Goal: Task Accomplishment & Management: Complete application form

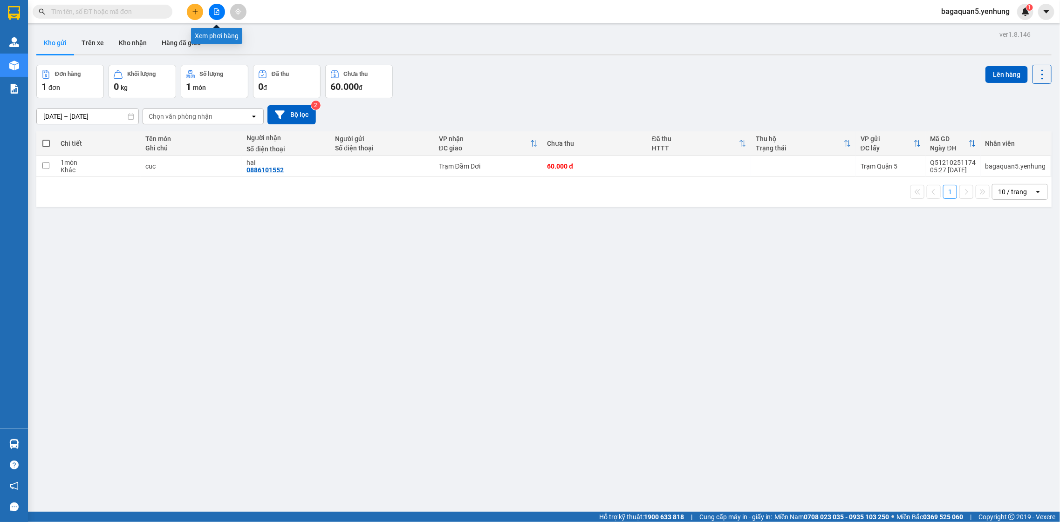
click at [213, 14] on icon "file-add" at bounding box center [216, 11] width 7 height 7
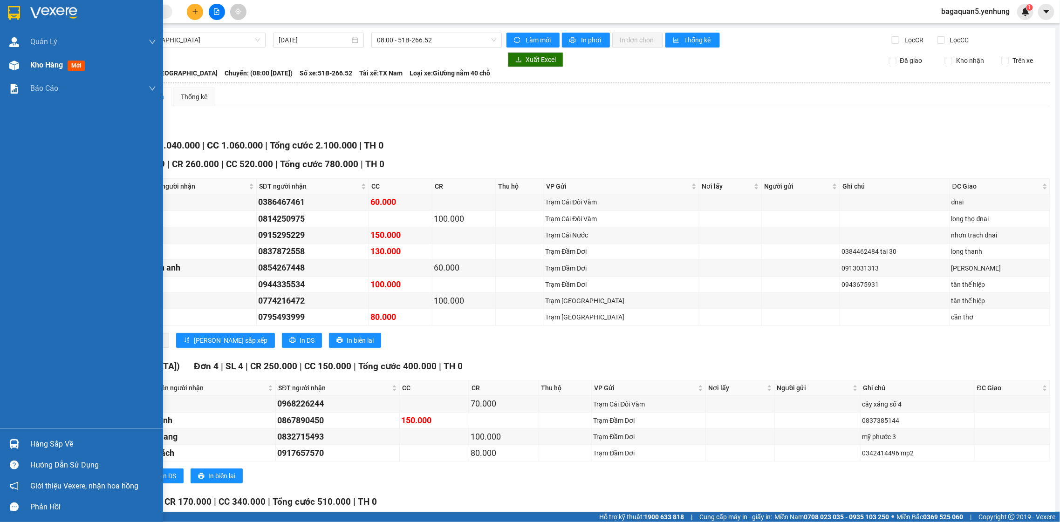
drag, startPoint x: 8, startPoint y: 65, endPoint x: 33, endPoint y: 71, distance: 25.5
click at [10, 66] on img at bounding box center [14, 66] width 10 height 10
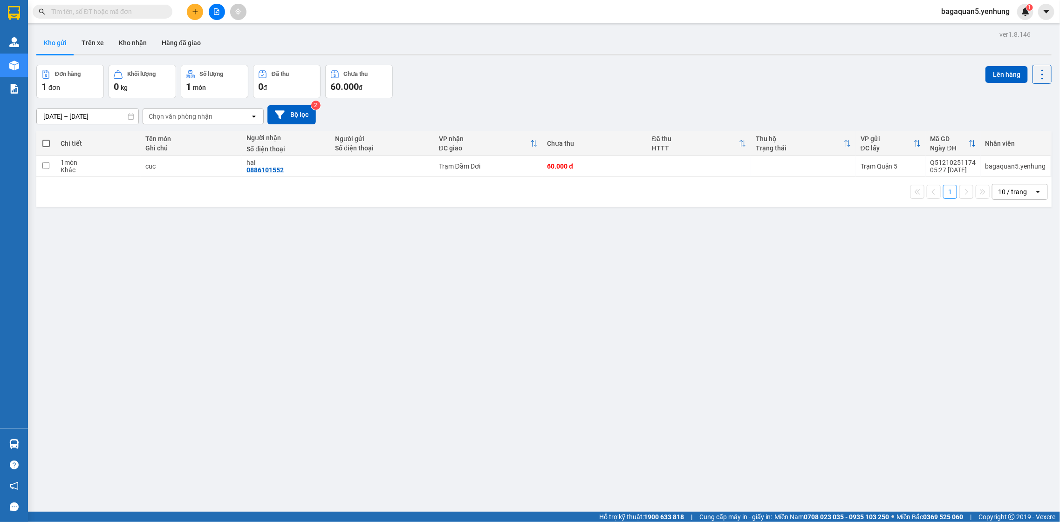
drag, startPoint x: 197, startPoint y: 23, endPoint x: 192, endPoint y: 13, distance: 10.8
click at [192, 13] on div "Kết quả tìm kiếm ( 0 ) Bộ lọc Ngày tạo đơn gần nhất No Data bagaquan5.yenhung 1" at bounding box center [530, 11] width 1060 height 23
click at [192, 13] on icon "plus" at bounding box center [195, 11] width 7 height 7
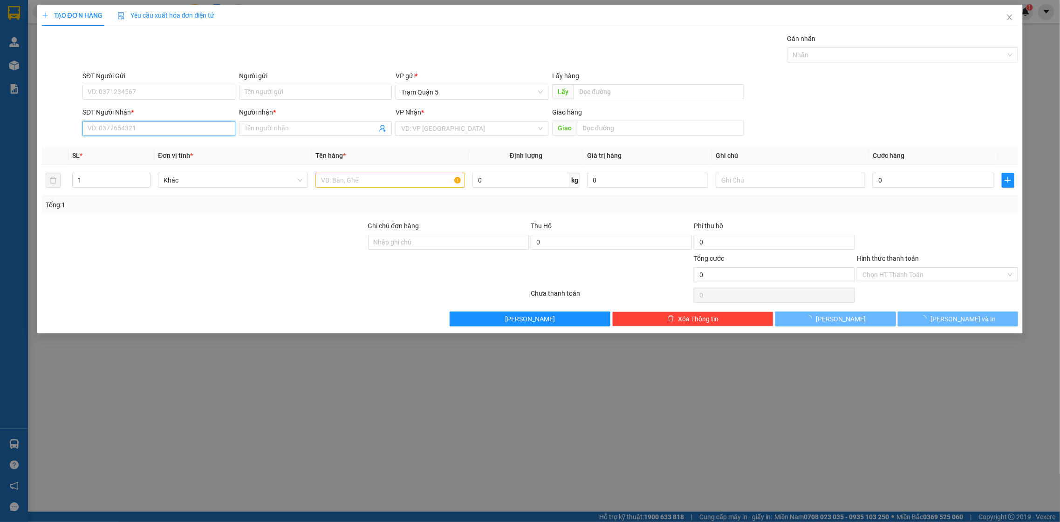
click at [152, 126] on input "SĐT Người Nhận *" at bounding box center [158, 128] width 153 height 15
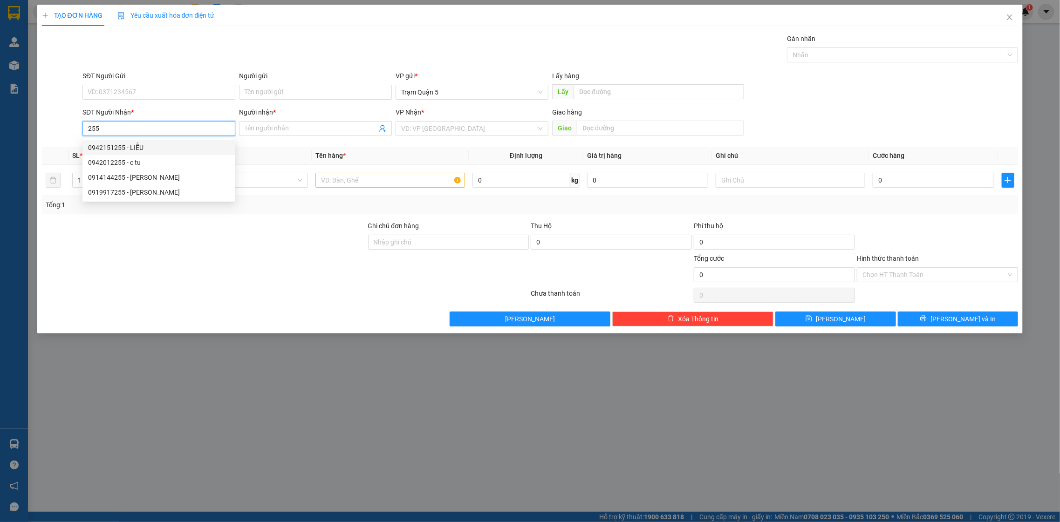
click at [152, 147] on div "0942151255 - LIỄU" at bounding box center [159, 148] width 142 height 10
type input "0942151255"
type input "LIỄU"
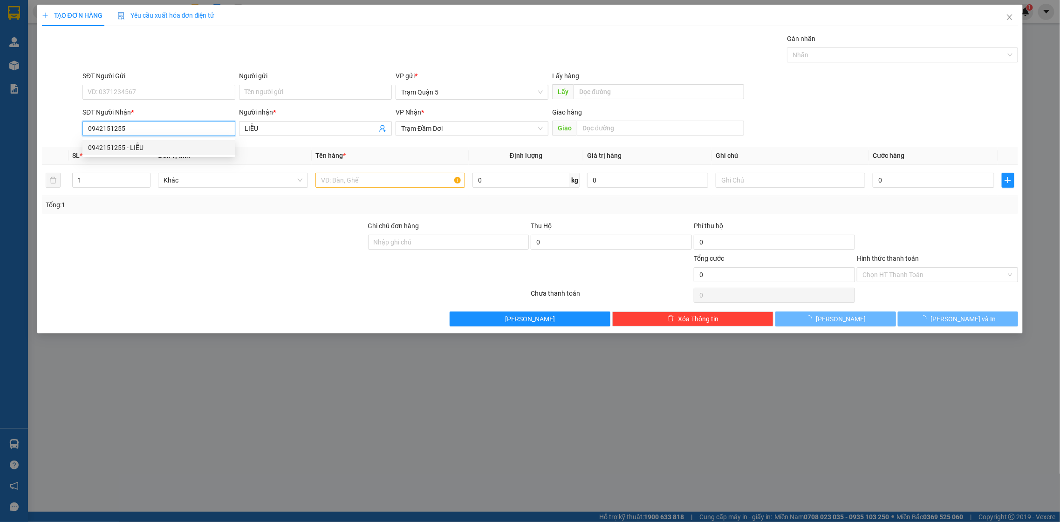
type input "40.000"
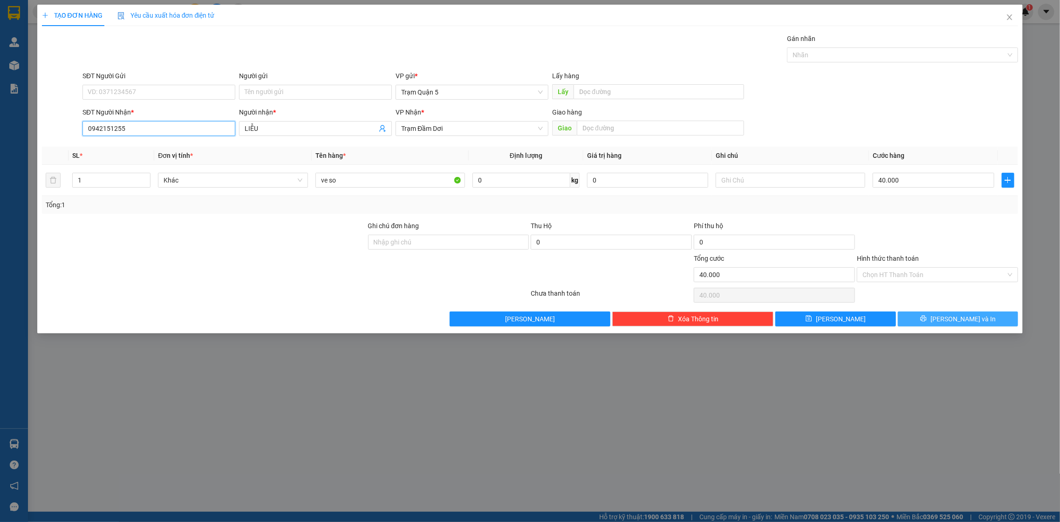
type input "0942151255"
click at [923, 315] on button "[PERSON_NAME] và In" at bounding box center [958, 319] width 120 height 15
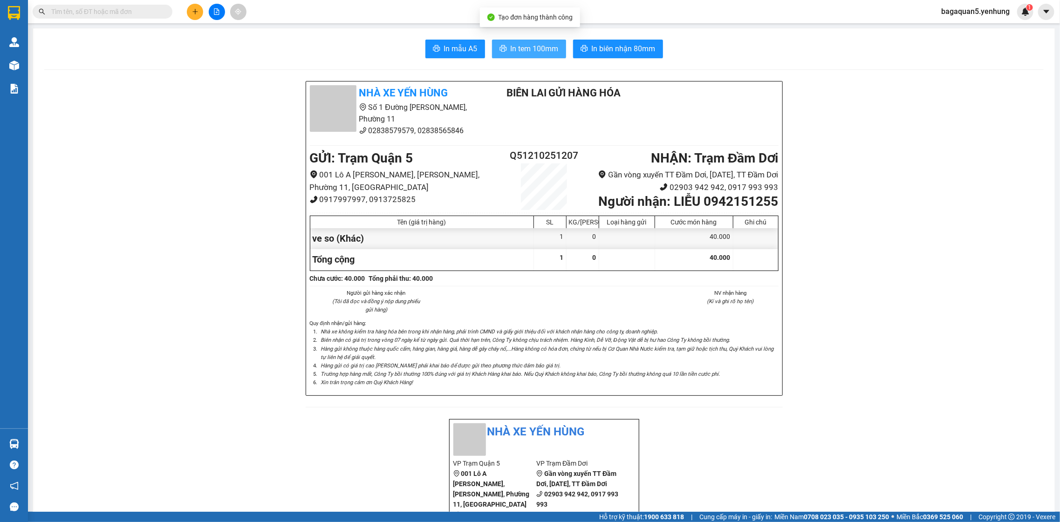
click at [542, 49] on span "In tem 100mm" at bounding box center [535, 49] width 48 height 12
click at [195, 9] on icon "plus" at bounding box center [195, 11] width 7 height 7
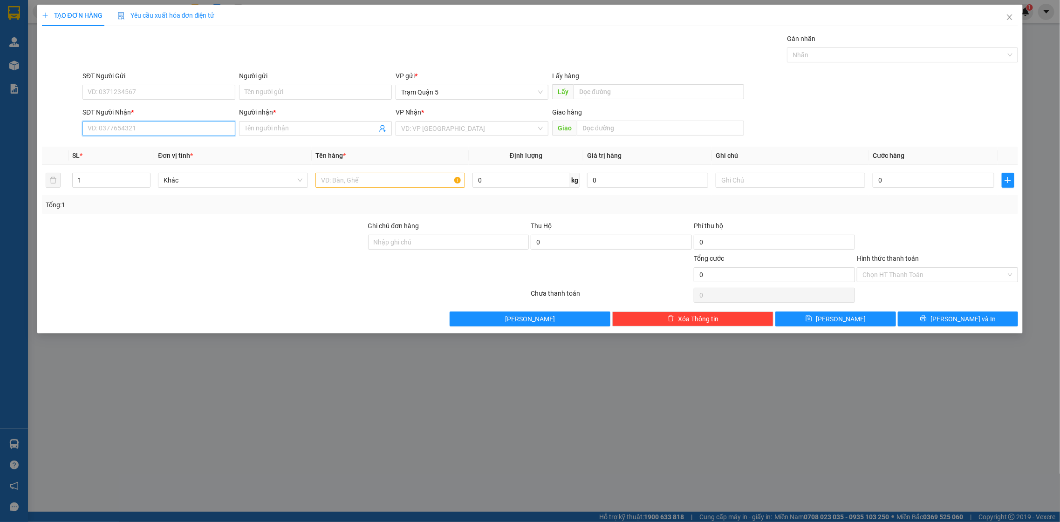
click at [110, 124] on input "SĐT Người Nhận *" at bounding box center [158, 128] width 153 height 15
type input "0945422937"
click at [79, 145] on div "Transit Pickup Surcharge Ids Transit Deliver Surcharge Ids Transit Deliver Surc…" at bounding box center [530, 180] width 977 height 293
click at [138, 121] on div "SĐT Người Nhận *" at bounding box center [158, 114] width 153 height 14
click at [138, 126] on input "0945422937" at bounding box center [158, 128] width 153 height 15
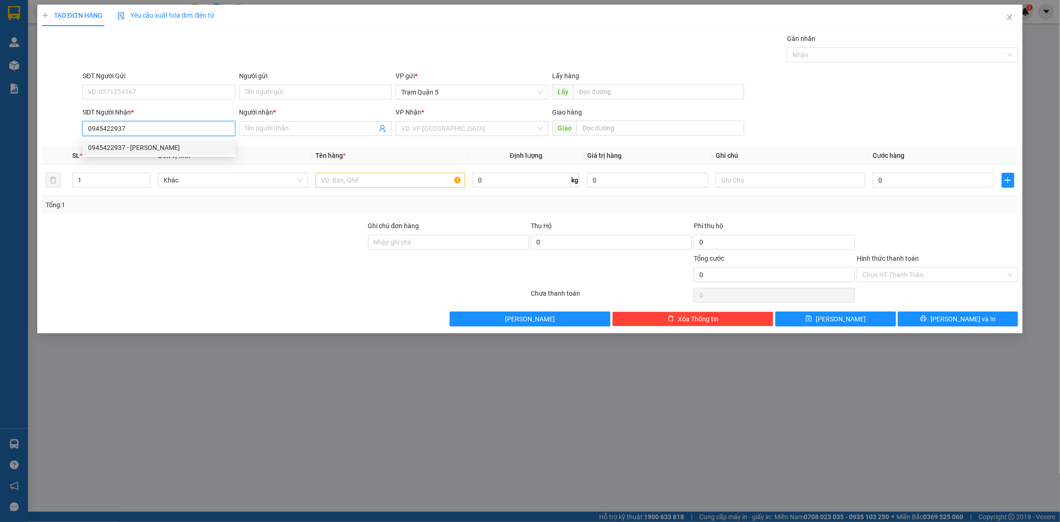
click at [133, 142] on div "0945422937 - [PERSON_NAME]" at bounding box center [158, 147] width 153 height 15
type input "thúy"
type input "50.000"
drag, startPoint x: 898, startPoint y: 172, endPoint x: 947, endPoint y: 233, distance: 79.3
click at [918, 187] on div "50.000" at bounding box center [933, 180] width 121 height 19
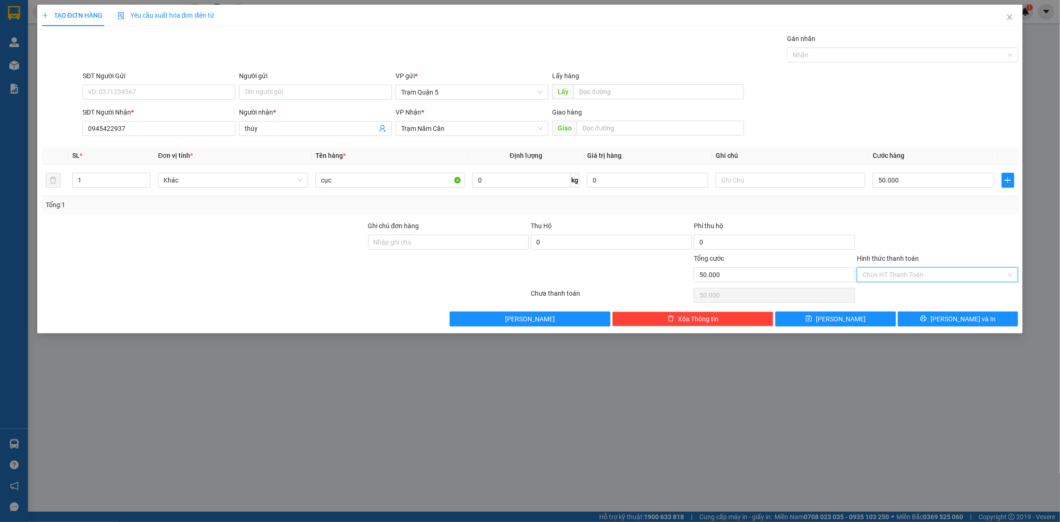
click at [951, 276] on input "Hình thức thanh toán" at bounding box center [935, 275] width 144 height 14
drag, startPoint x: 930, startPoint y: 292, endPoint x: 673, endPoint y: 194, distance: 275.1
click at [929, 293] on div "Tại văn phòng" at bounding box center [938, 294] width 150 height 10
type input "0"
drag, startPoint x: 961, startPoint y: 328, endPoint x: 958, endPoint y: 322, distance: 7.1
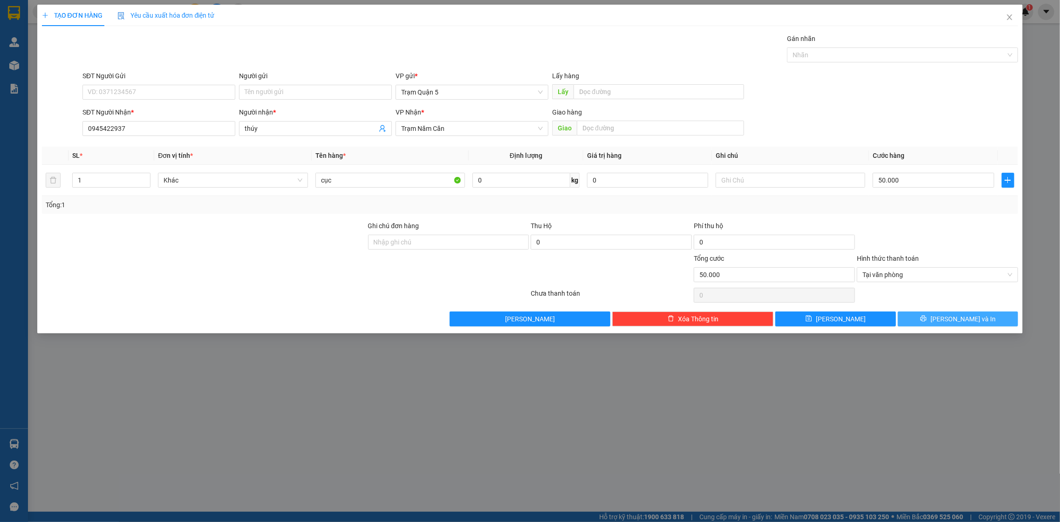
click at [958, 325] on div "TẠO ĐƠN HÀNG Yêu cầu xuất hóa đơn điện tử Transit Pickup Surcharge Ids Transit …" at bounding box center [530, 169] width 986 height 329
click at [958, 322] on span "[PERSON_NAME] và In" at bounding box center [963, 319] width 65 height 10
drag, startPoint x: 958, startPoint y: 322, endPoint x: 919, endPoint y: 309, distance: 40.8
click at [932, 311] on div "Transit Pickup Surcharge Ids Transit Deliver Surcharge Ids Transit Deliver Surc…" at bounding box center [530, 180] width 977 height 293
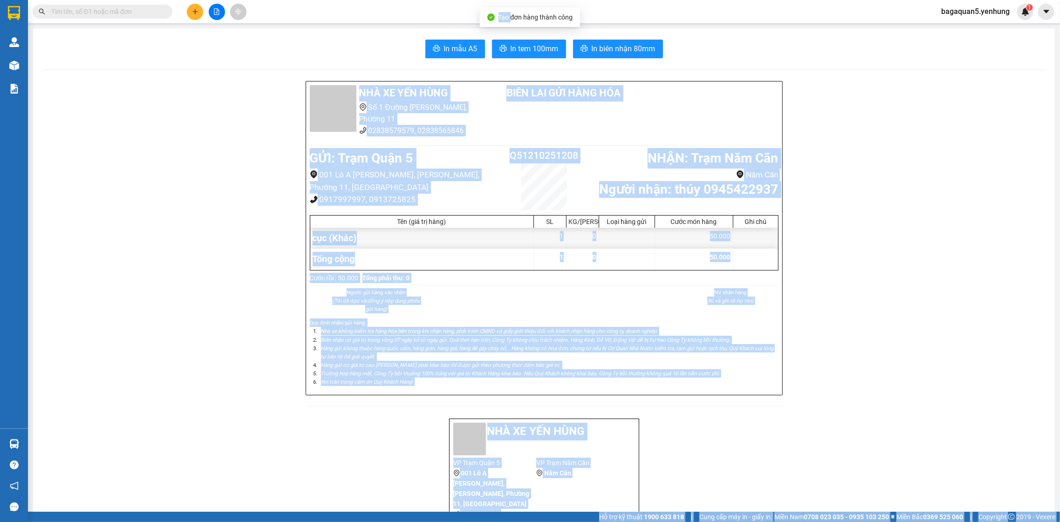
drag, startPoint x: 513, startPoint y: 19, endPoint x: 523, endPoint y: 34, distance: 18.9
click at [521, 34] on body "Kết quả tìm kiếm ( 0 ) Bộ lọc Ngày tạo đơn gần nhất No Data bagaquan5.yenhung 1…" at bounding box center [530, 261] width 1060 height 522
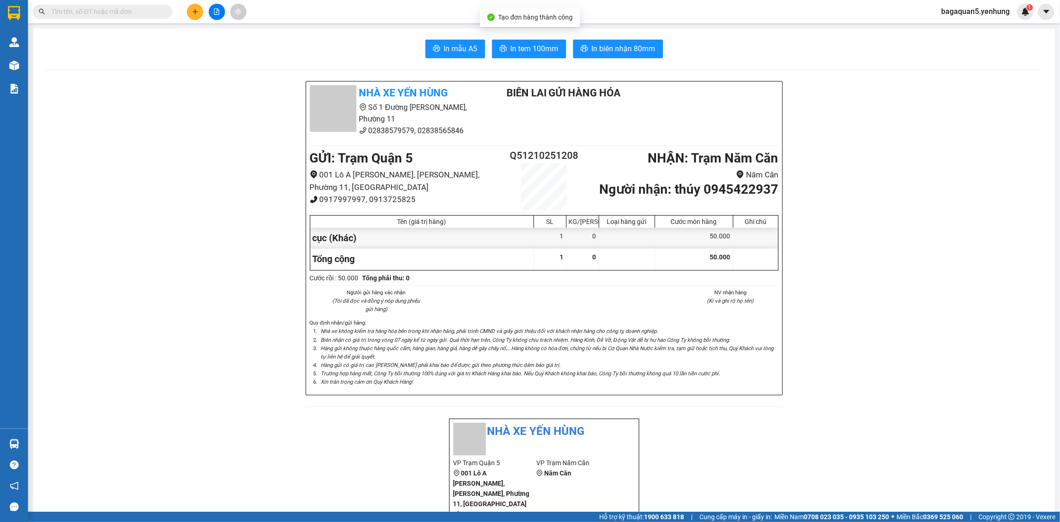
click at [524, 45] on span "In tem 100mm" at bounding box center [535, 49] width 48 height 12
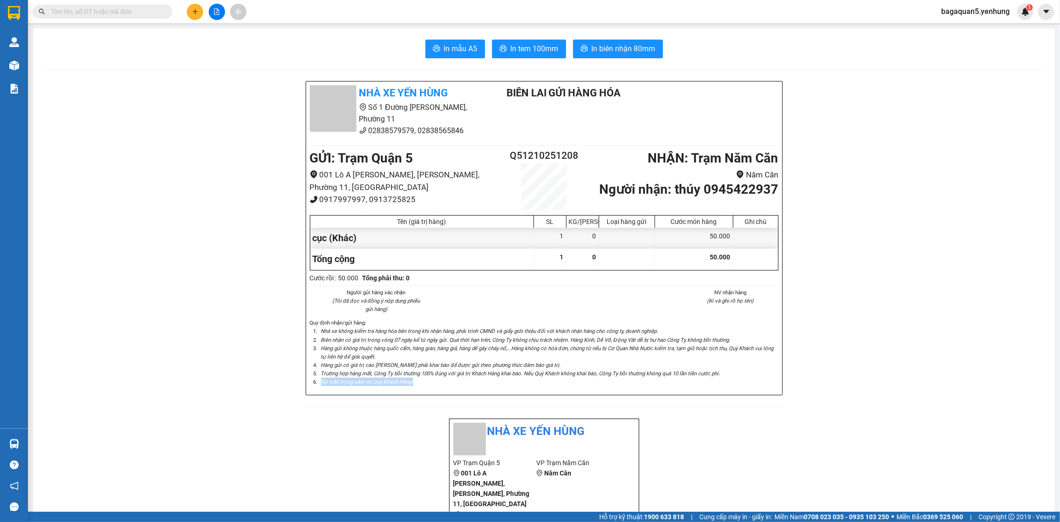
drag, startPoint x: 124, startPoint y: 225, endPoint x: -1, endPoint y: 101, distance: 176.0
click at [0, 101] on html "Kết quả tìm kiếm ( 0 ) Bộ lọc Ngày tạo đơn gần nhất No Data bagaquan5.yenhung 1…" at bounding box center [530, 261] width 1060 height 522
click at [28, 61] on main "In mẫu A5 In tem 100mm In biên nhận 80mm Nhà xe Yến Hùng Số 1 [GEOGRAPHIC_DATA]…" at bounding box center [530, 256] width 1060 height 512
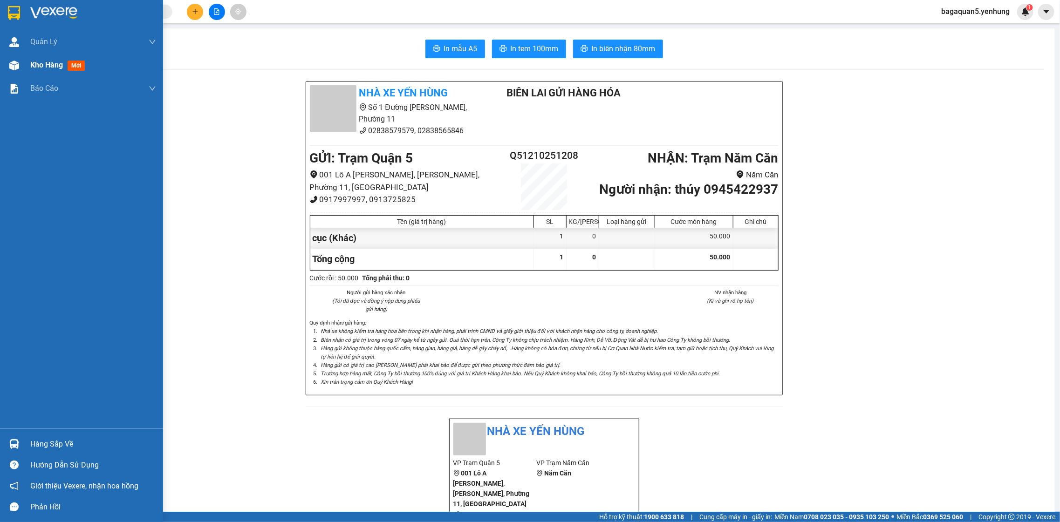
drag, startPoint x: 19, startPoint y: 63, endPoint x: 34, endPoint y: 63, distance: 15.8
click at [20, 63] on div at bounding box center [14, 65] width 16 height 16
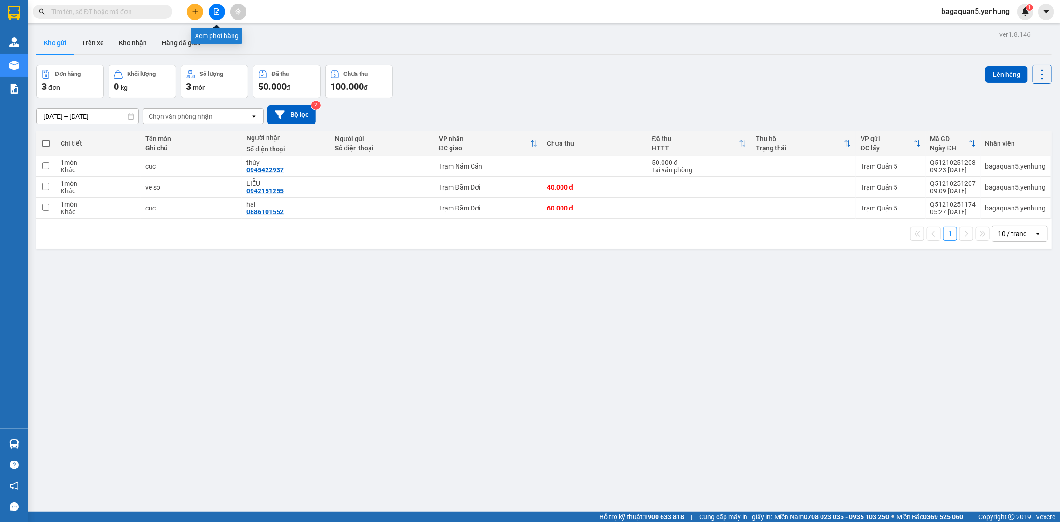
click at [217, 16] on button at bounding box center [217, 12] width 16 height 16
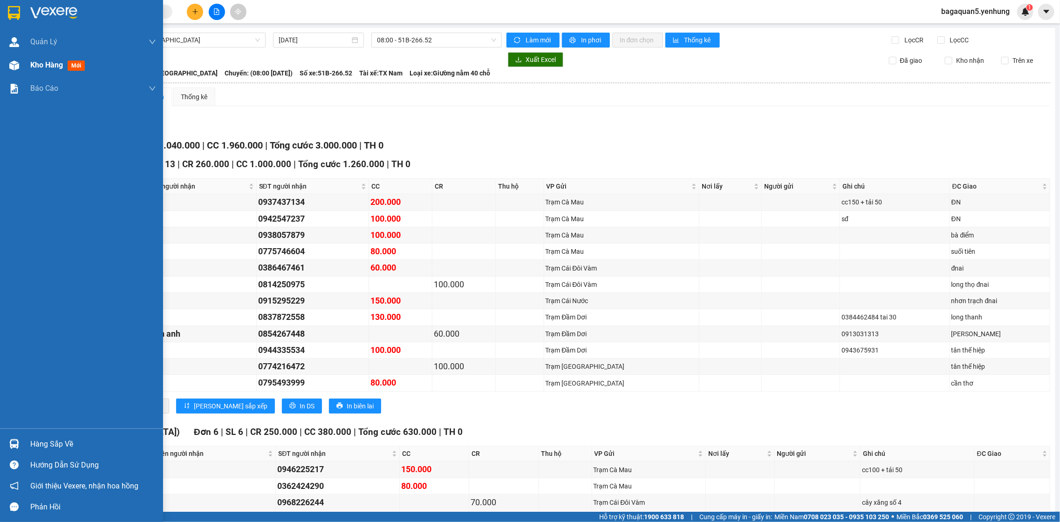
click at [21, 63] on div at bounding box center [14, 65] width 16 height 16
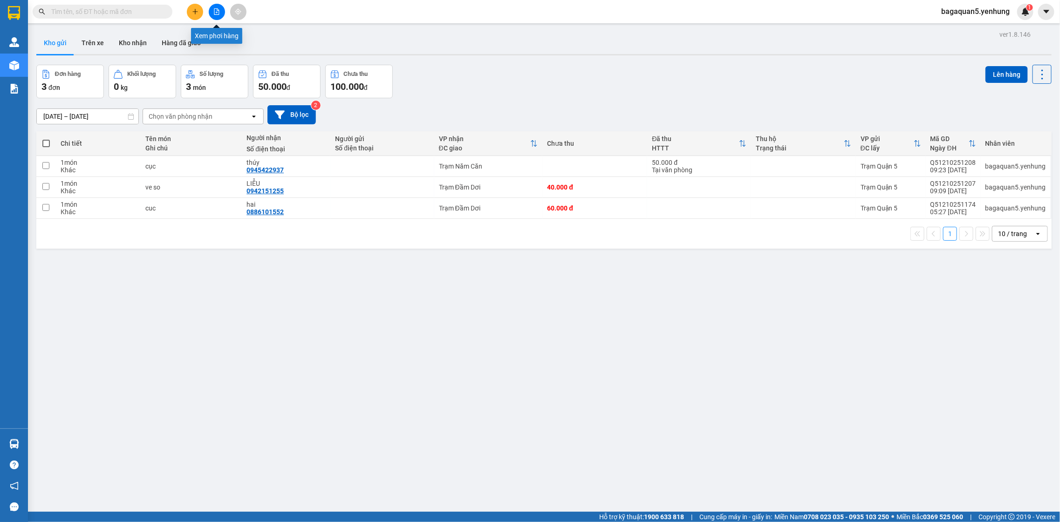
click at [219, 7] on button at bounding box center [217, 12] width 16 height 16
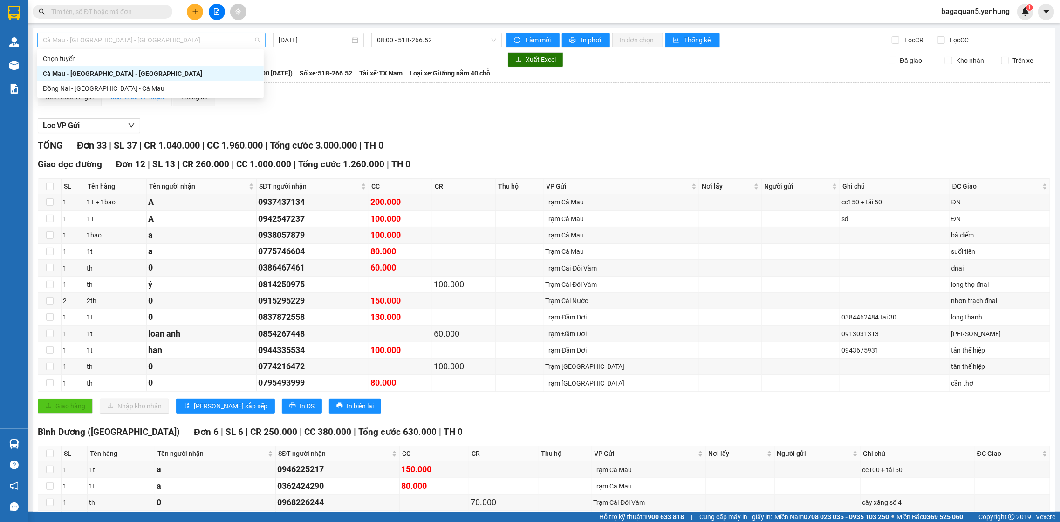
click at [175, 43] on span "Cà Mau - [GEOGRAPHIC_DATA] - [GEOGRAPHIC_DATA]" at bounding box center [151, 40] width 217 height 14
click at [167, 90] on div "Đồng Nai - [GEOGRAPHIC_DATA] - Cà Mau" at bounding box center [150, 88] width 215 height 10
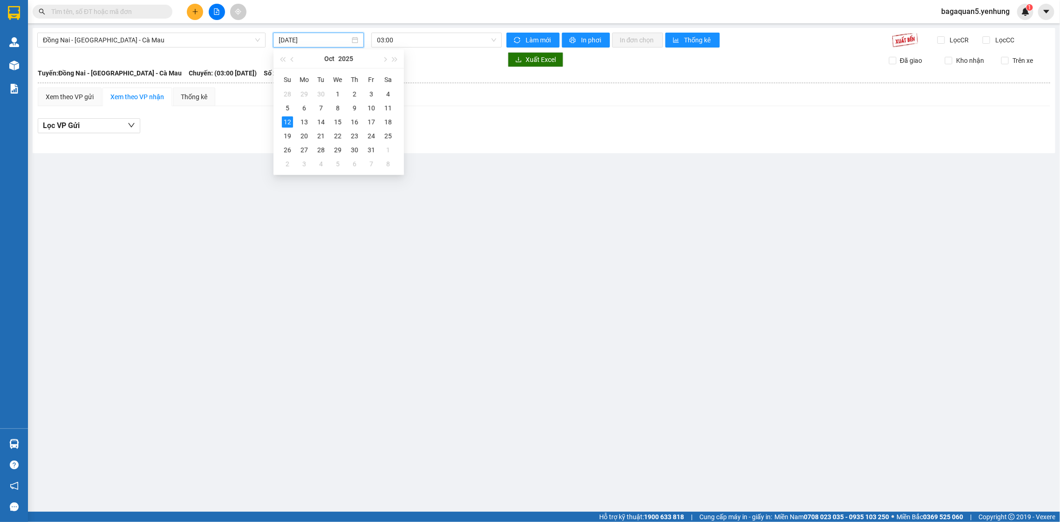
click at [323, 42] on input "[DATE]" at bounding box center [314, 40] width 71 height 10
click at [388, 108] on div "11" at bounding box center [388, 108] width 11 height 11
type input "[DATE]"
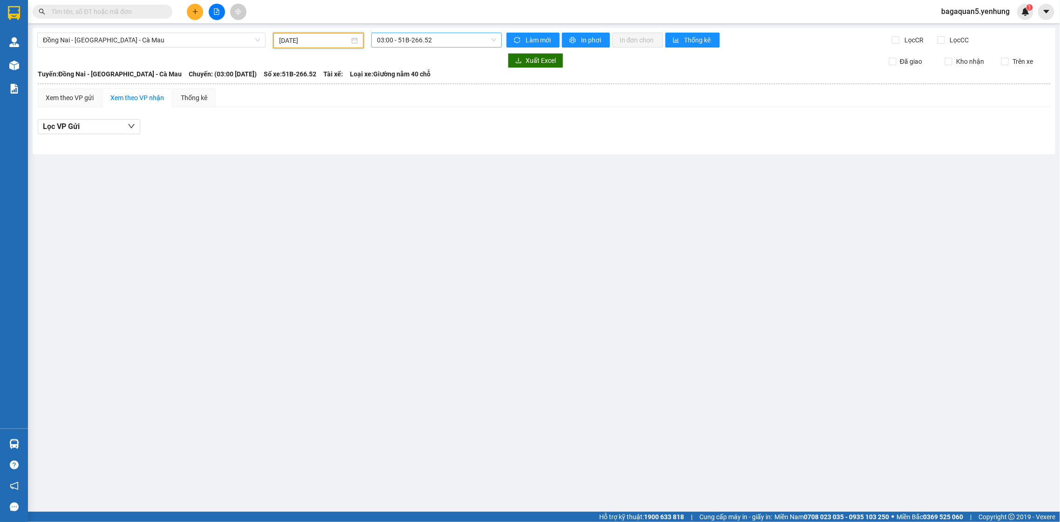
click at [397, 40] on span "03:00 - 51B-266.52" at bounding box center [436, 40] width 119 height 14
click at [380, 98] on div "16:00 - 51B-112.81" at bounding box center [414, 103] width 73 height 10
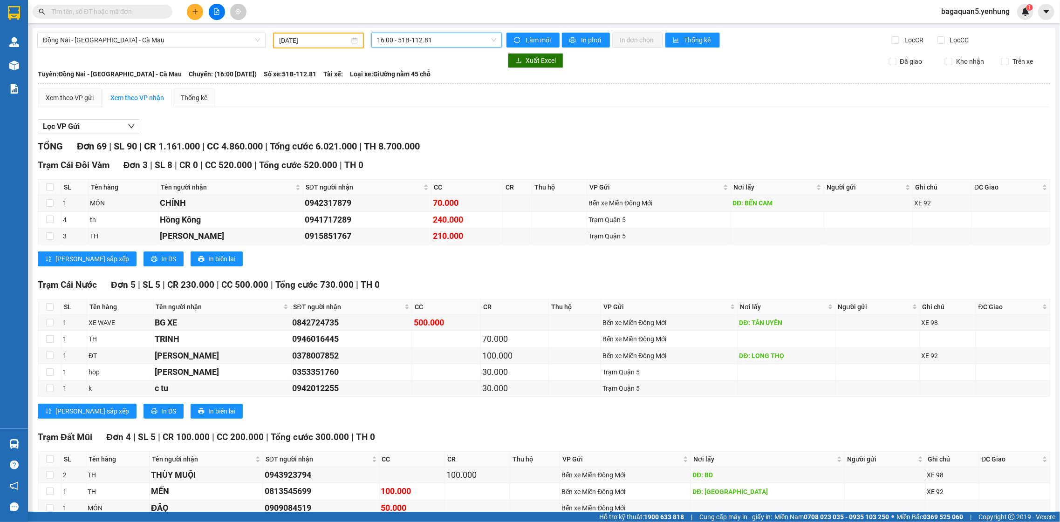
click at [412, 47] on div "16:00 - 51B-112.81" at bounding box center [436, 40] width 130 height 15
click at [198, 21] on div "Kết quả tìm kiếm ( 0 ) Bộ lọc Ngày tạo đơn gần nhất No Data bagaquan5.yenhung 1" at bounding box center [530, 11] width 1060 height 23
click at [203, 40] on span "Đồng Nai - [GEOGRAPHIC_DATA] - Cà Mau" at bounding box center [151, 40] width 217 height 14
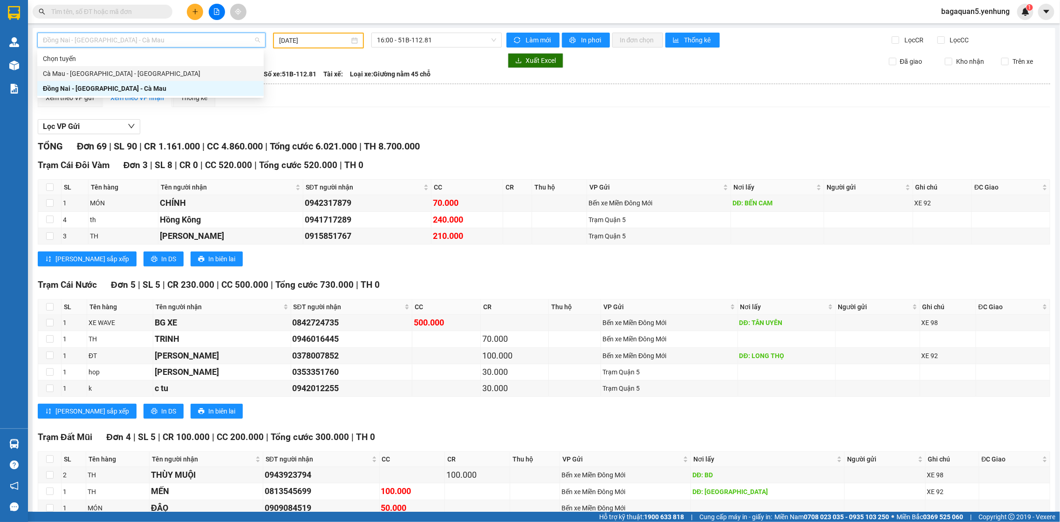
click at [204, 73] on div "Cà Mau - [GEOGRAPHIC_DATA] - [GEOGRAPHIC_DATA]" at bounding box center [150, 74] width 215 height 10
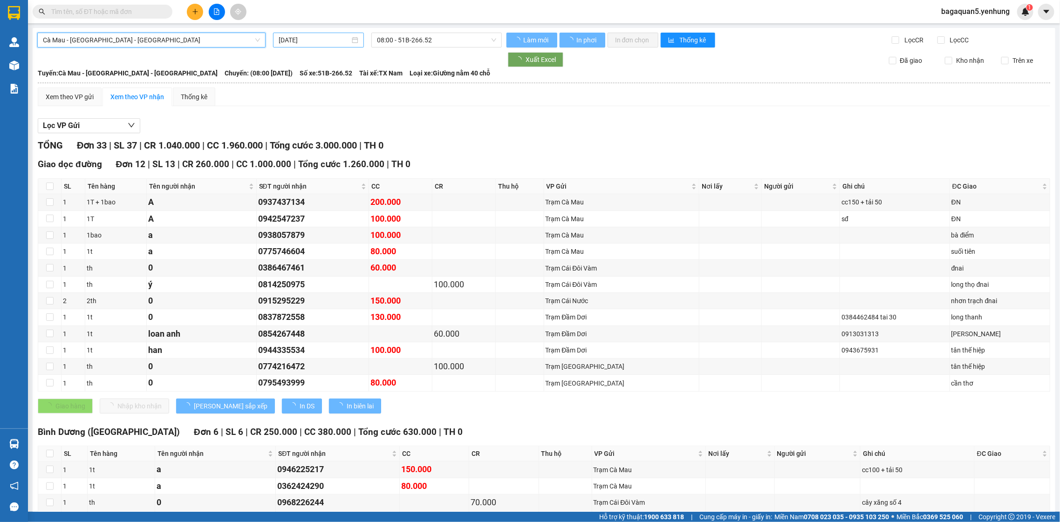
click at [312, 39] on input "[DATE]" at bounding box center [314, 40] width 71 height 10
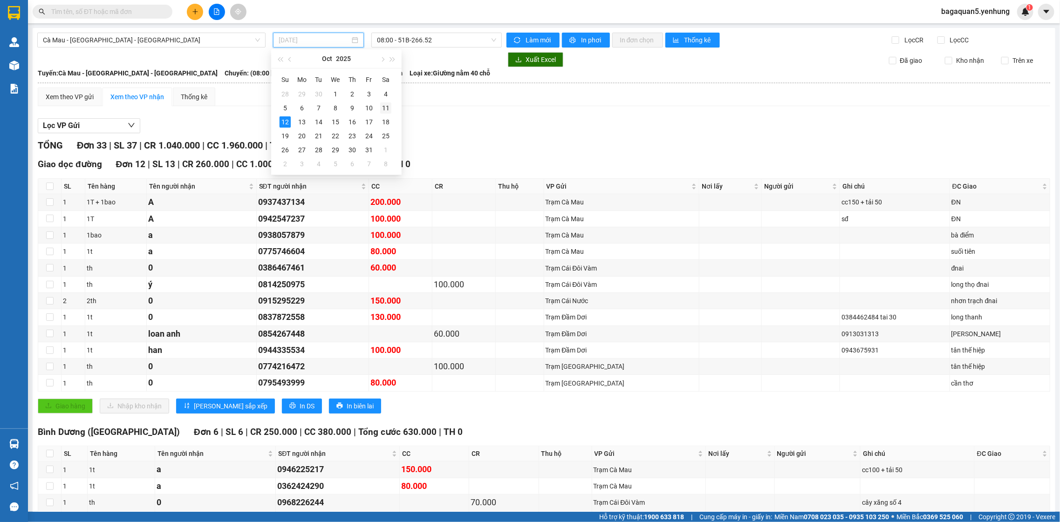
click at [386, 108] on div "11" at bounding box center [385, 108] width 11 height 11
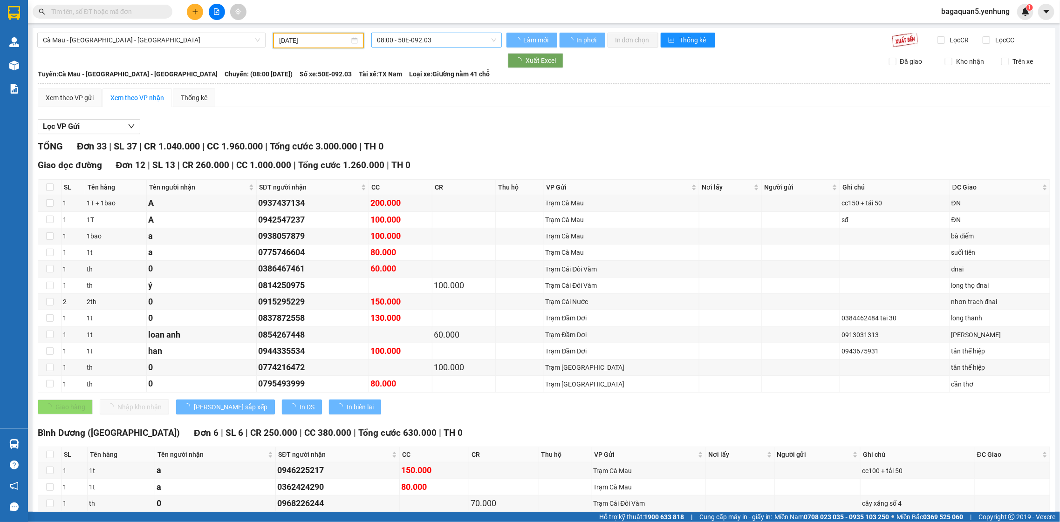
type input "[DATE]"
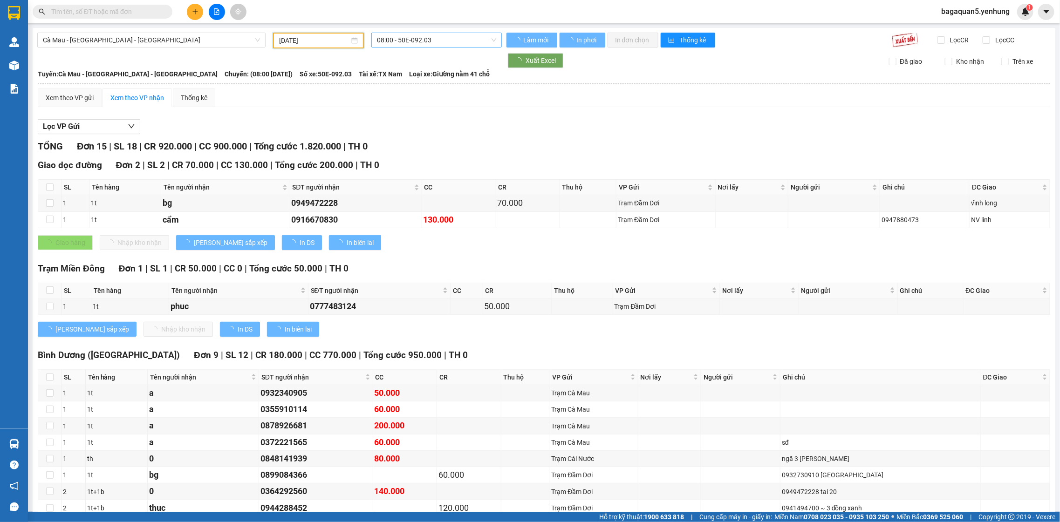
drag, startPoint x: 412, startPoint y: 49, endPoint x: 415, endPoint y: 39, distance: 10.8
click at [412, 46] on div "Cà Mau - [GEOGRAPHIC_DATA] - [GEOGRAPHIC_DATA] [DATE] 08:00 - 50E-092.03 Làm mớ…" at bounding box center [544, 397] width 1023 height 739
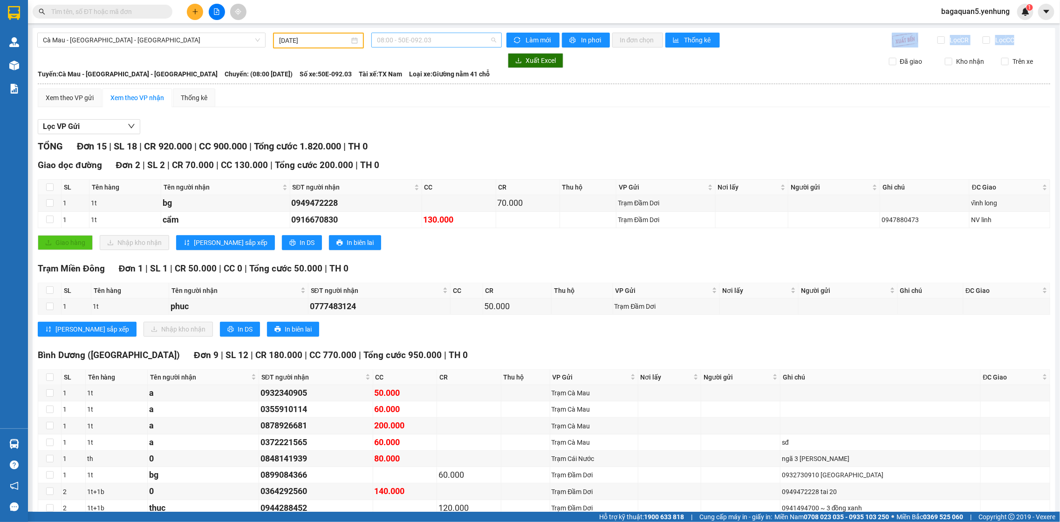
click at [415, 39] on span "08:00 - 50E-092.03" at bounding box center [436, 40] width 119 height 14
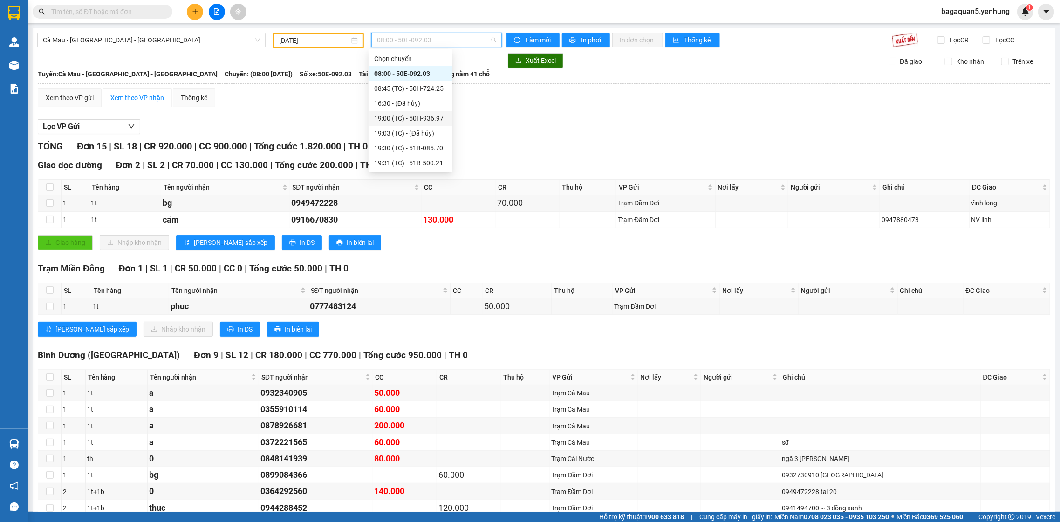
click at [396, 113] on div "19:00 (TC) - 50H-936.97" at bounding box center [410, 118] width 73 height 10
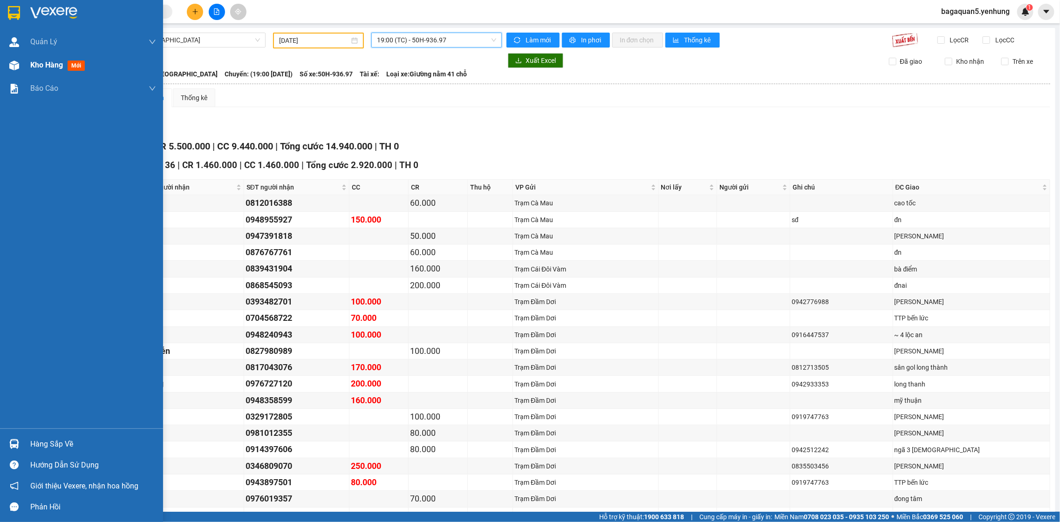
click at [24, 71] on div "Kho hàng mới" at bounding box center [81, 65] width 163 height 23
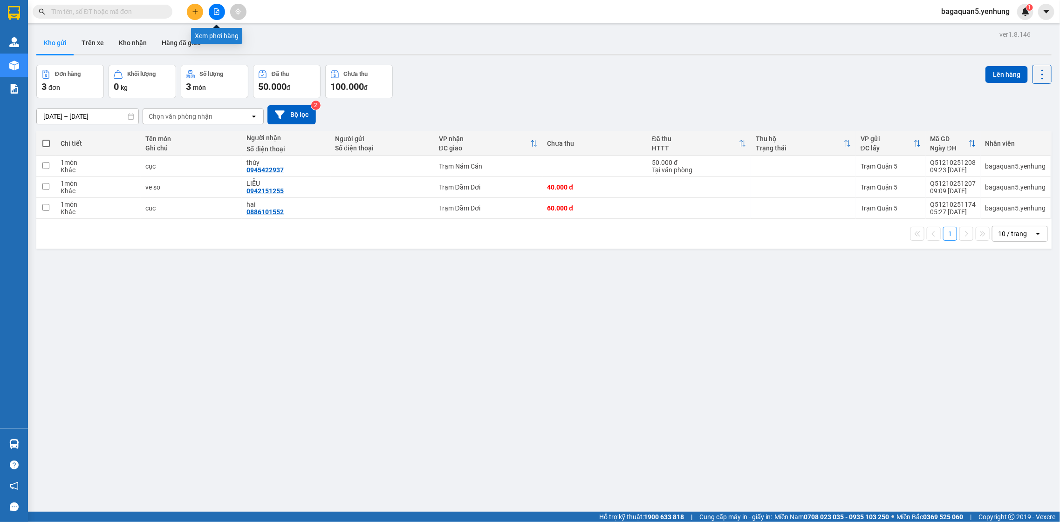
click at [216, 11] on icon "file-add" at bounding box center [216, 11] width 7 height 7
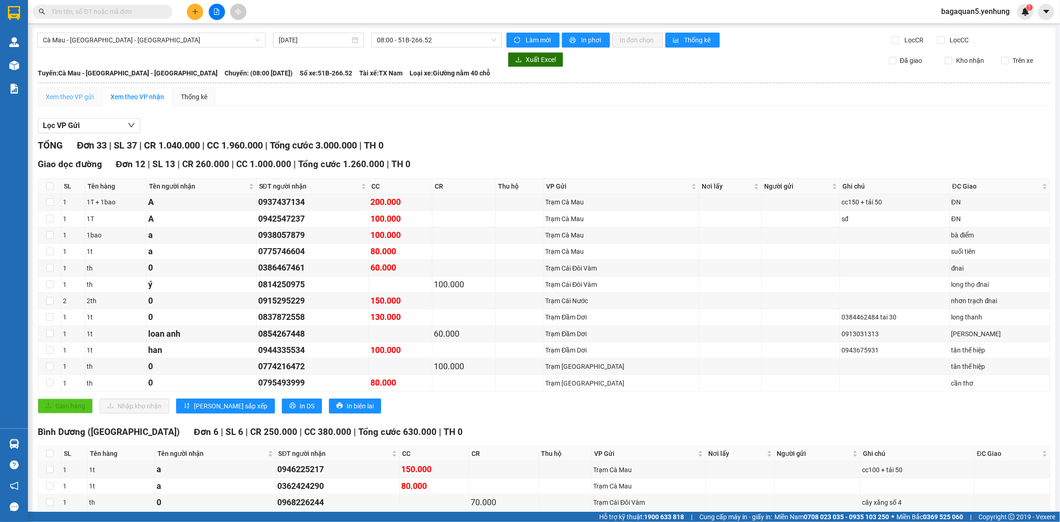
click at [82, 89] on div "Xem theo VP gửi" at bounding box center [70, 97] width 64 height 19
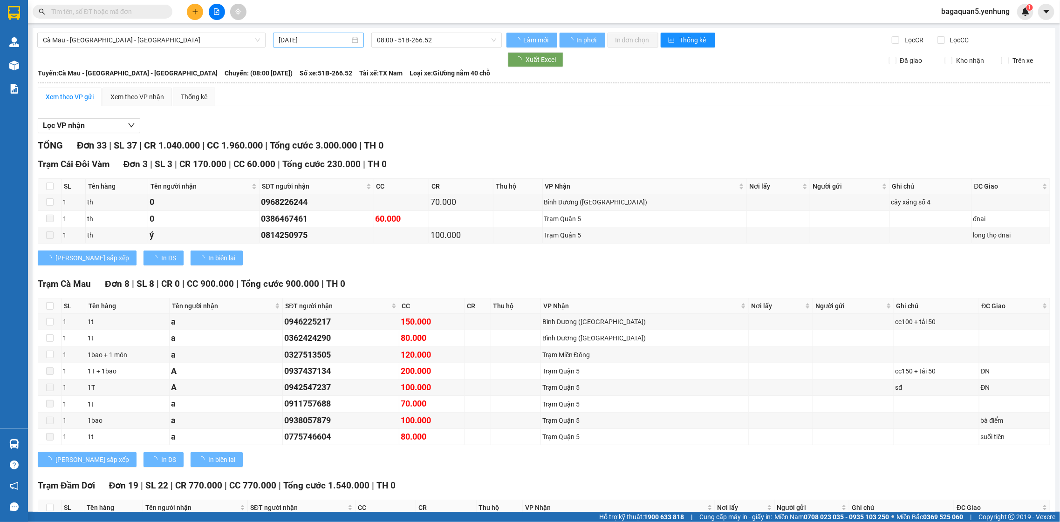
drag, startPoint x: 284, startPoint y: 31, endPoint x: 280, endPoint y: 40, distance: 10.2
click at [280, 40] on input "[DATE]" at bounding box center [314, 40] width 71 height 10
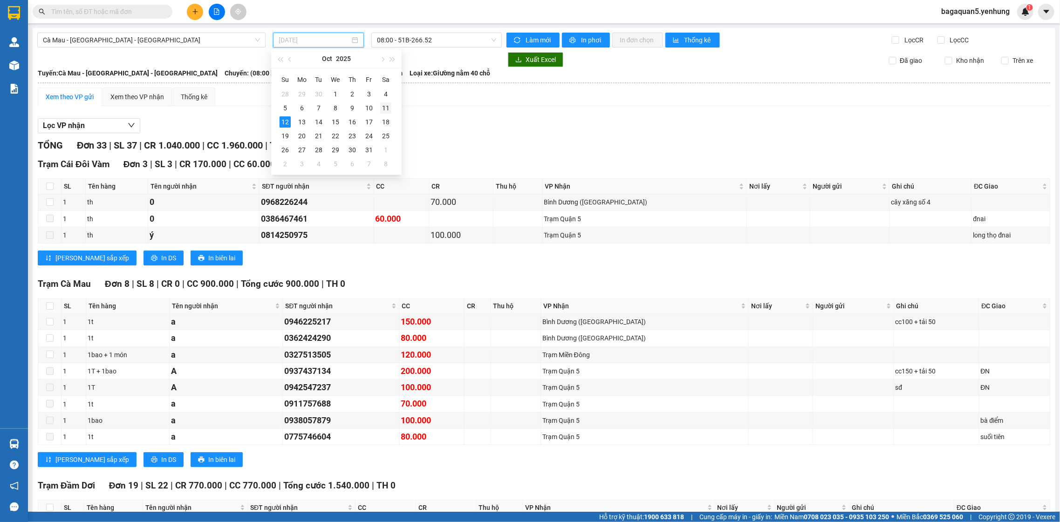
click at [387, 105] on div "11" at bounding box center [385, 108] width 11 height 11
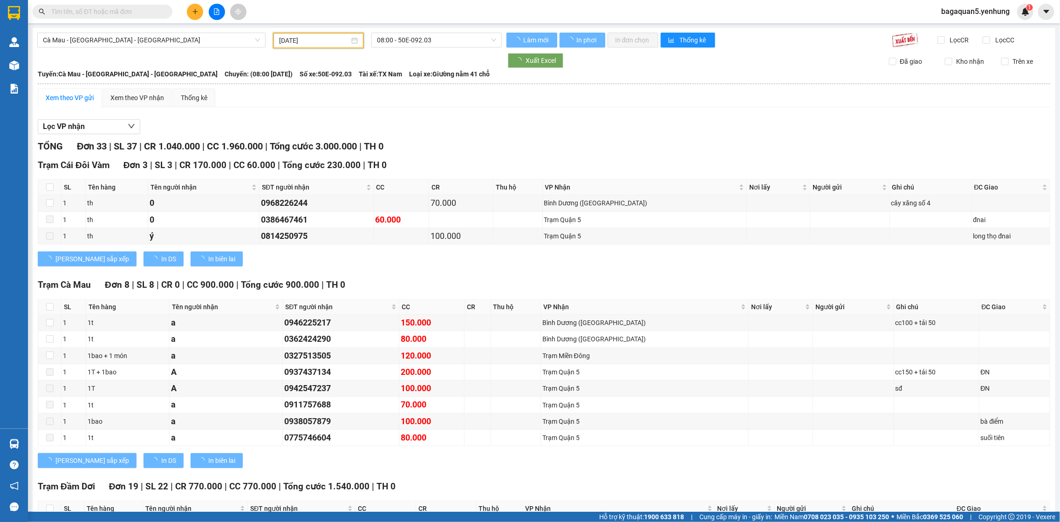
type input "[DATE]"
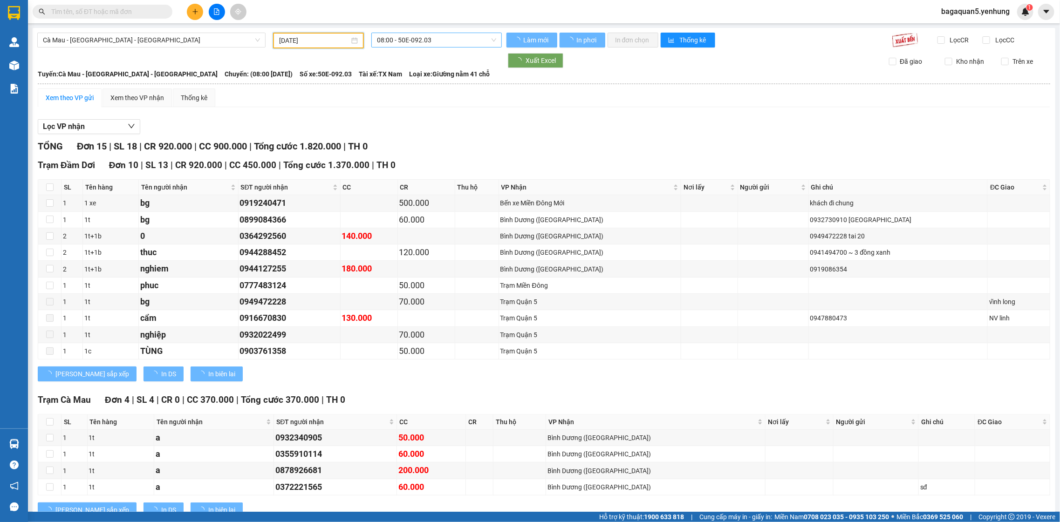
click at [428, 37] on span "08:00 - 50E-092.03" at bounding box center [436, 40] width 119 height 14
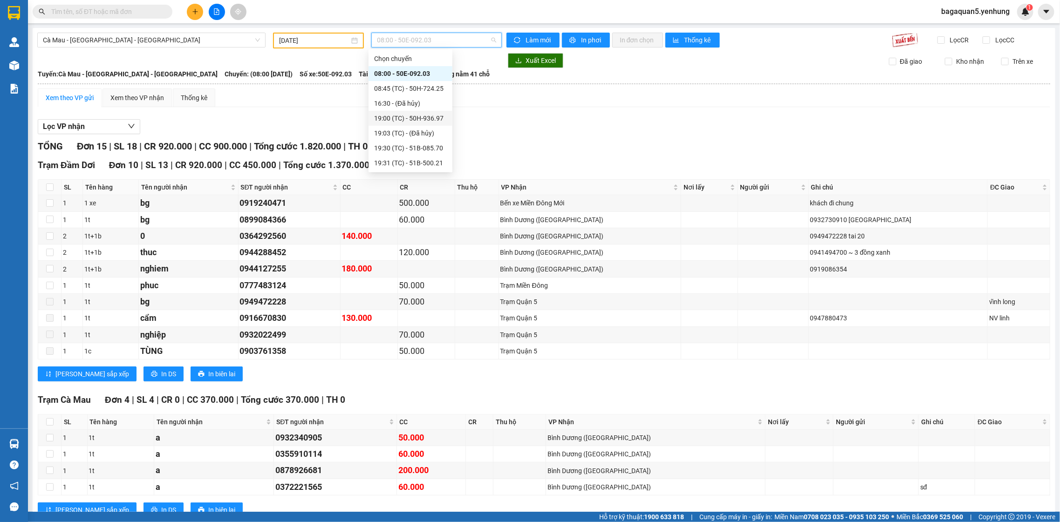
click at [413, 111] on div "19:00 (TC) - 50H-936.97" at bounding box center [411, 118] width 84 height 15
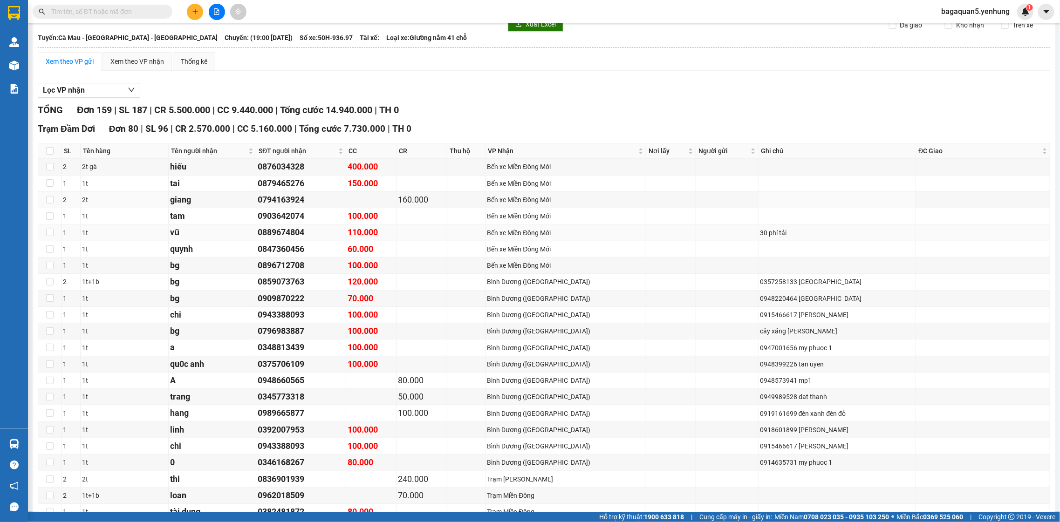
drag, startPoint x: 341, startPoint y: 159, endPoint x: 327, endPoint y: 201, distance: 44.8
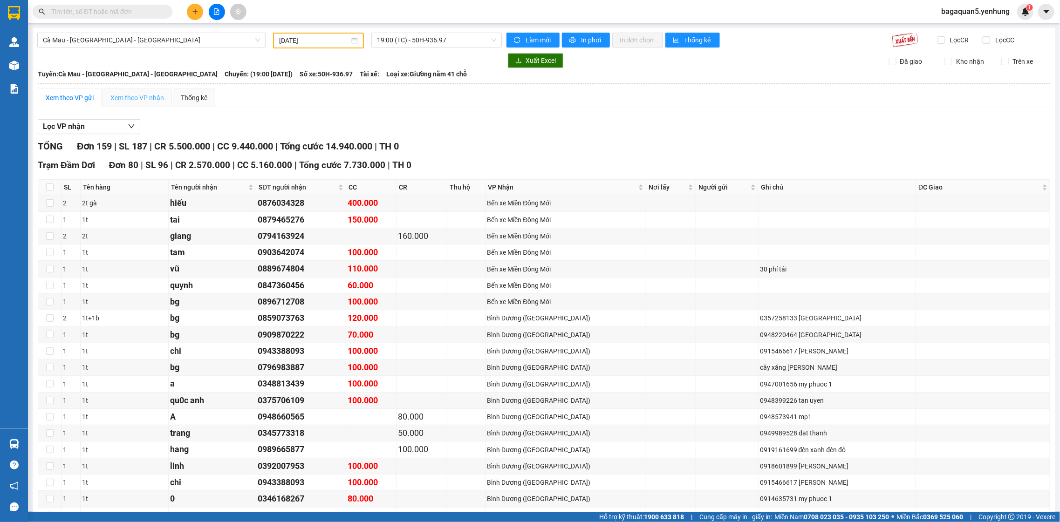
click at [111, 90] on div "Xem theo VP nhận" at bounding box center [137, 98] width 69 height 19
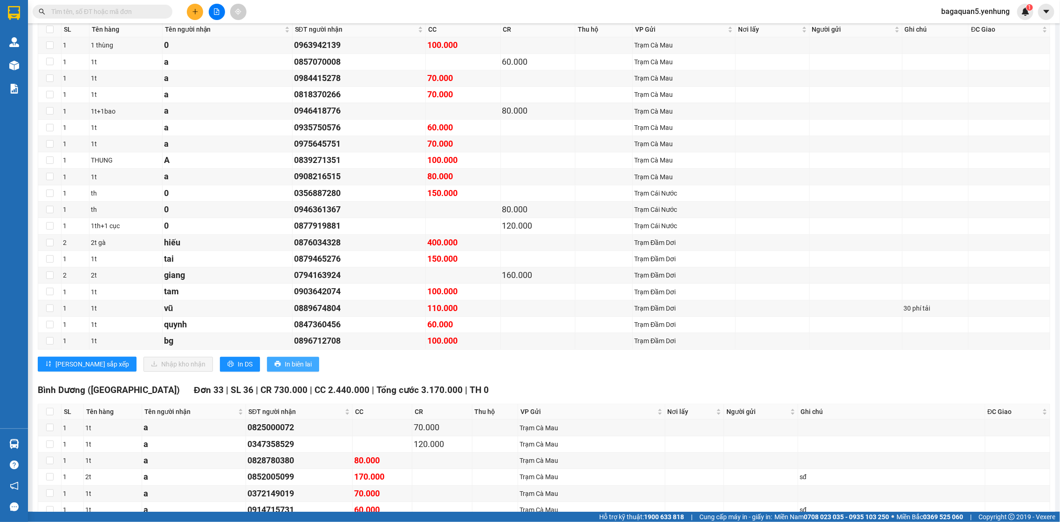
scroll to position [919, 0]
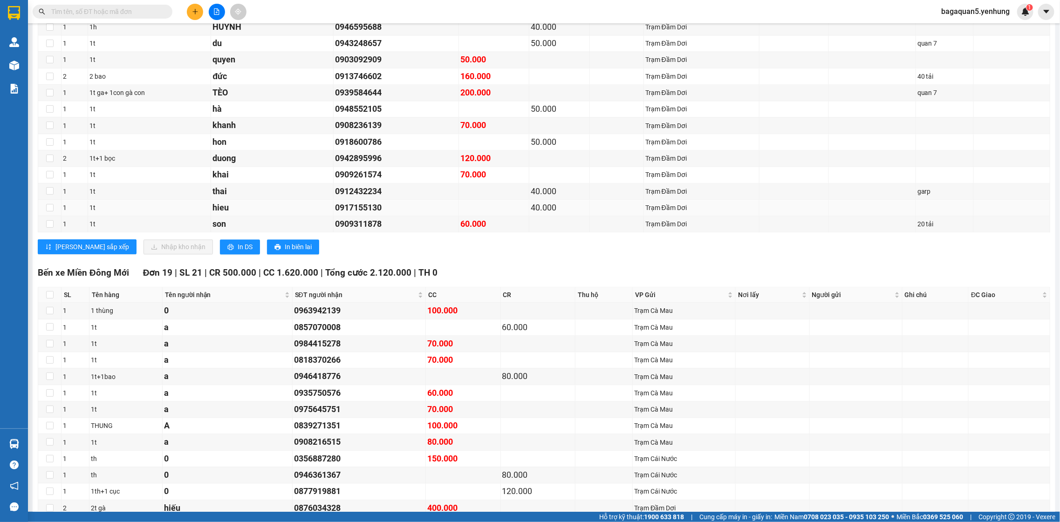
drag, startPoint x: 243, startPoint y: 375, endPoint x: 242, endPoint y: 391, distance: 16.8
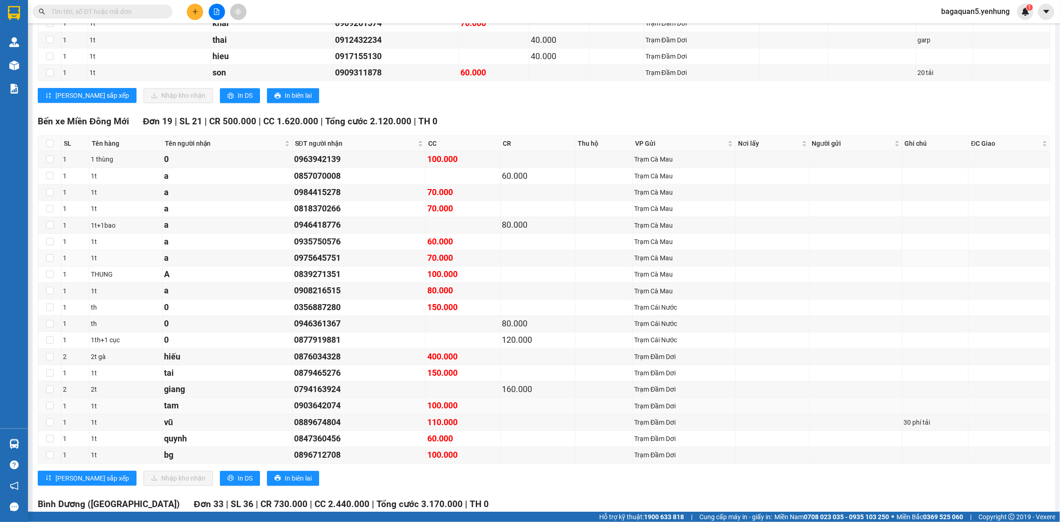
drag, startPoint x: 242, startPoint y: 391, endPoint x: 241, endPoint y: 405, distance: 14.1
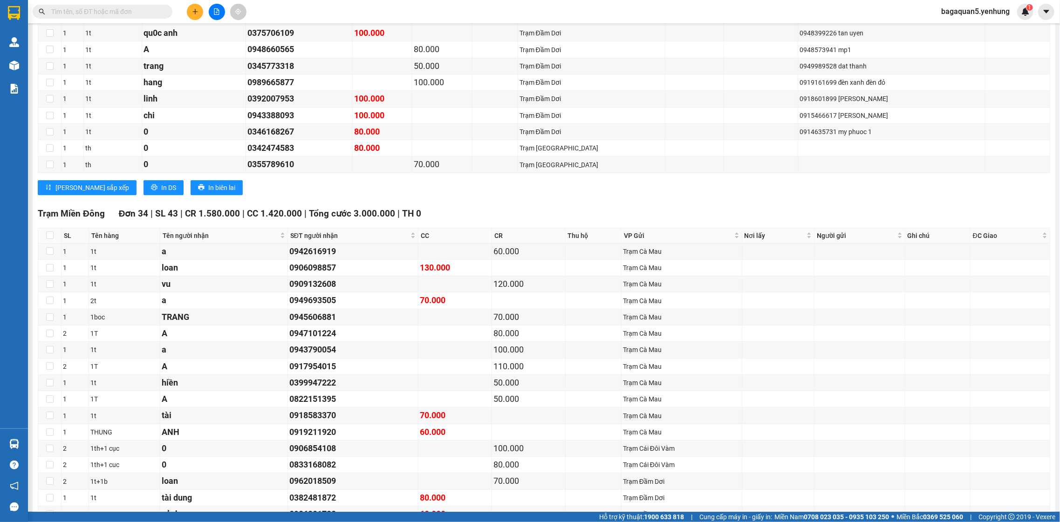
scroll to position [2712, 0]
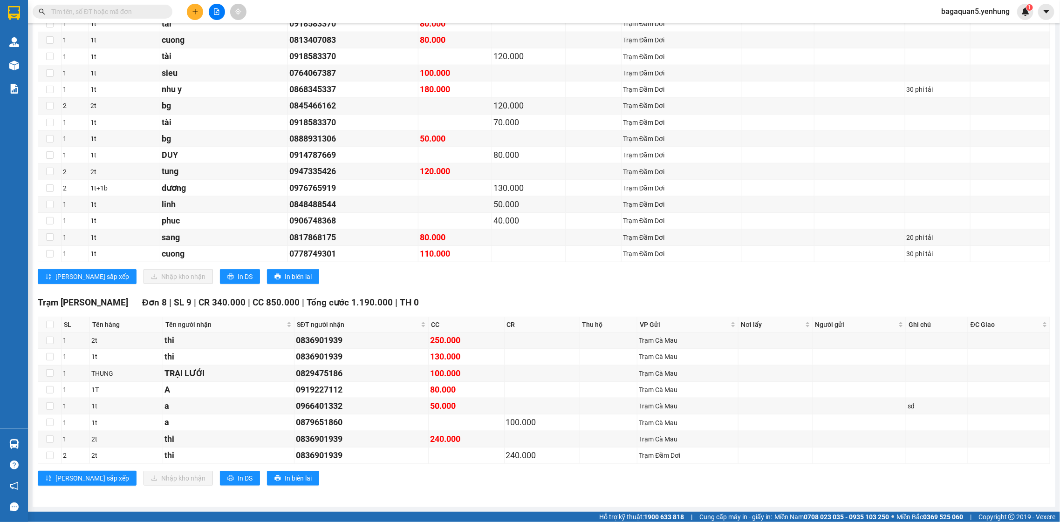
drag, startPoint x: 1031, startPoint y: 14, endPoint x: 1036, endPoint y: 14, distance: 5.1
click at [1036, 14] on div "bagaquan5.yenhung 1" at bounding box center [997, 12] width 126 height 16
click at [1038, 14] on button at bounding box center [1046, 12] width 16 height 16
click at [979, 14] on span "bagaquan5.yenhung" at bounding box center [975, 12] width 83 height 12
click at [972, 28] on span "Đăng xuất" at bounding box center [980, 29] width 64 height 10
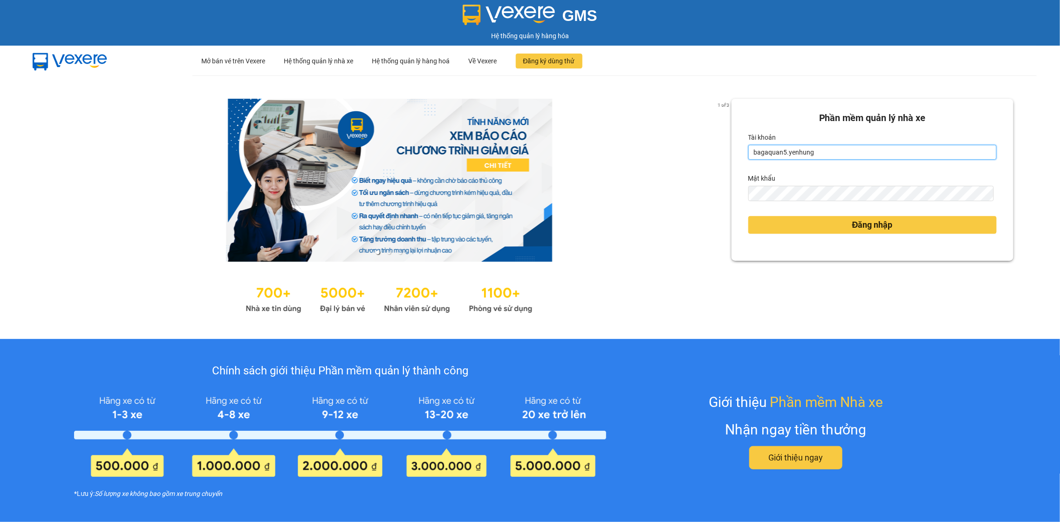
click at [786, 155] on input "bagaquan5.yenhung" at bounding box center [872, 152] width 248 height 15
type input "bagamdm.yenhung"
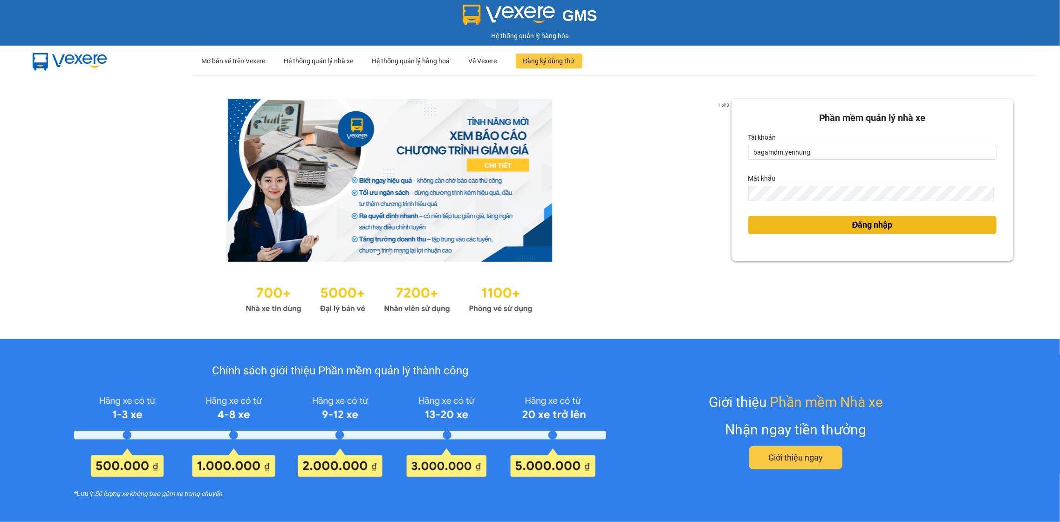
click at [857, 220] on span "Đăng nhập" at bounding box center [872, 225] width 41 height 13
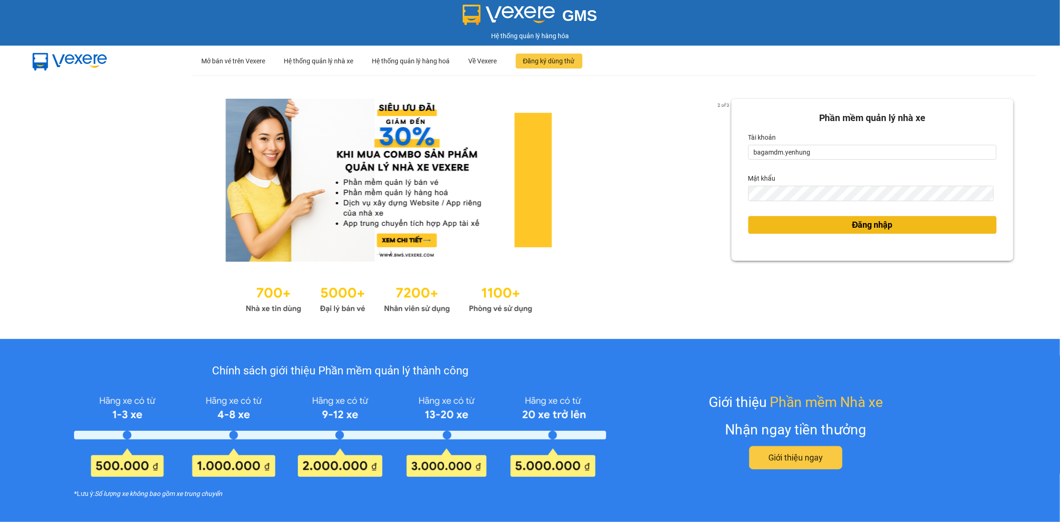
click at [855, 221] on span "Đăng nhập" at bounding box center [872, 225] width 41 height 13
click at [852, 227] on span "Đăng nhập" at bounding box center [872, 225] width 41 height 13
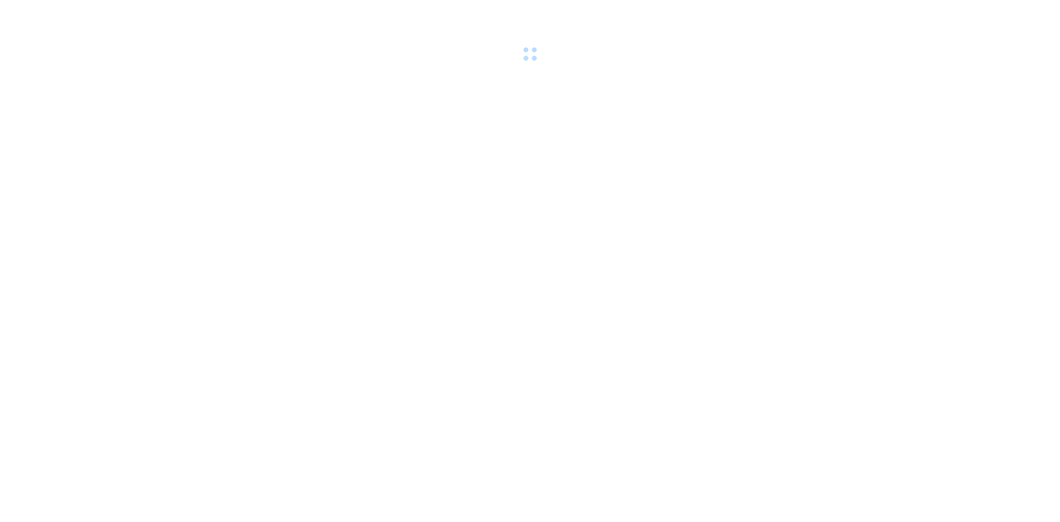
click at [849, 227] on body at bounding box center [530, 261] width 1060 height 522
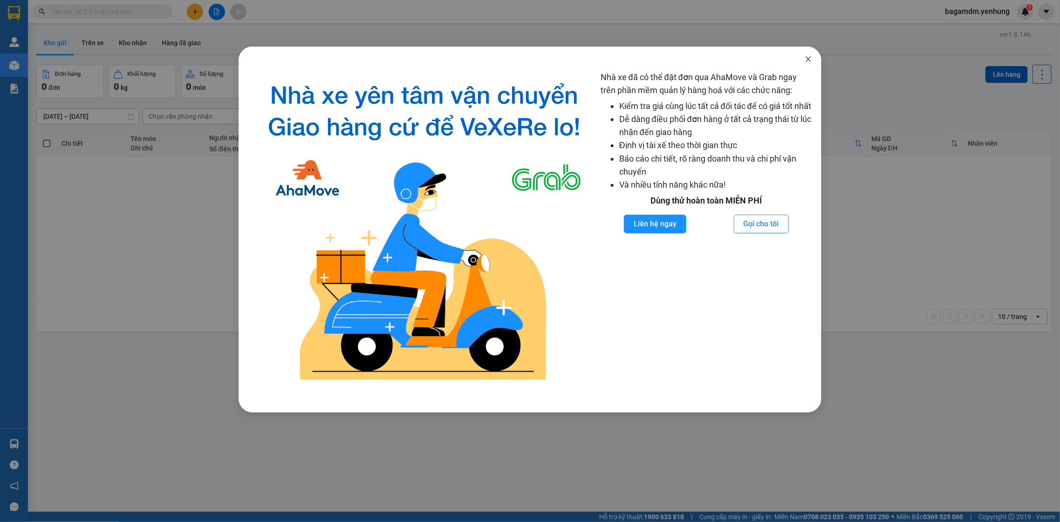
click at [801, 55] on span "Close" at bounding box center [809, 60] width 26 height 26
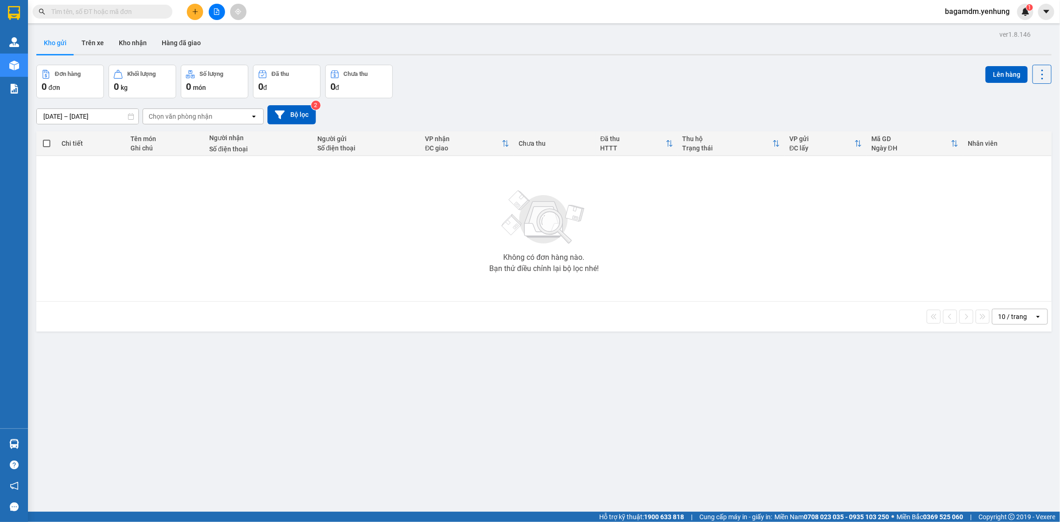
click at [1019, 312] on div "10 / trang" at bounding box center [1014, 316] width 42 height 15
click at [1027, 415] on div "100 / trang" at bounding box center [1011, 421] width 56 height 17
drag, startPoint x: 698, startPoint y: 76, endPoint x: 680, endPoint y: 124, distance: 51.3
click at [693, 92] on div "Đơn hàng 0 đơn Khối lượng 0 kg Số lượng 0 món Đã thu 0 đ Chưa thu 0 đ Lên hàng" at bounding box center [544, 82] width 1016 height 34
click at [977, 9] on span "bagamdm.yenhung" at bounding box center [978, 12] width 80 height 12
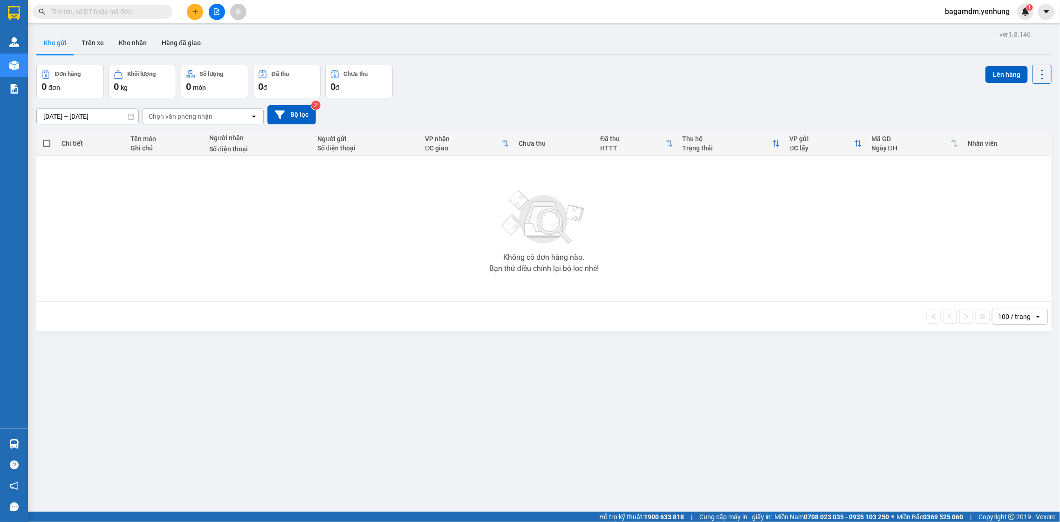
click at [188, 12] on div at bounding box center [217, 12] width 70 height 16
click at [191, 13] on button at bounding box center [195, 12] width 16 height 16
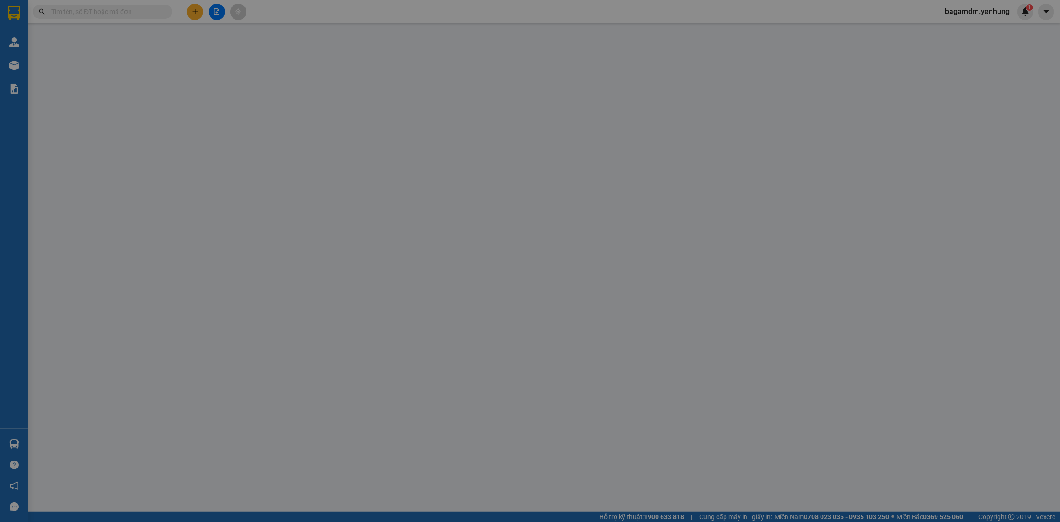
click at [191, 12] on span "Yêu cầu xuất hóa đơn điện tử" at bounding box center [165, 15] width 97 height 7
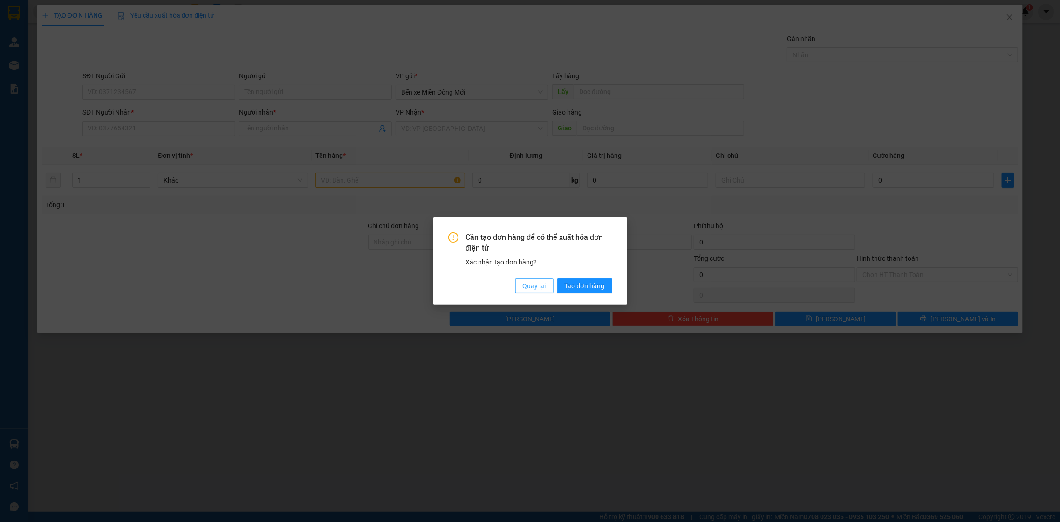
drag, startPoint x: 544, startPoint y: 285, endPoint x: 516, endPoint y: 291, distance: 28.5
click at [524, 288] on div "Cần tạo đơn hàng để có thể xuất hóa đơn điện tử Xác nhận tạo đơn hàng? Quay lại…" at bounding box center [530, 263] width 164 height 61
click at [510, 293] on div "Cần tạo đơn hàng để có thể xuất hóa đơn điện tử Xác nhận tạo đơn hàng? Quay lại…" at bounding box center [530, 263] width 164 height 61
drag, startPoint x: 532, startPoint y: 272, endPoint x: 529, endPoint y: 281, distance: 9.0
click at [535, 273] on div "Cần tạo đơn hàng để có thể xuất hóa đơn điện tử Xác nhận tạo đơn hàng? Quay lại…" at bounding box center [530, 263] width 164 height 61
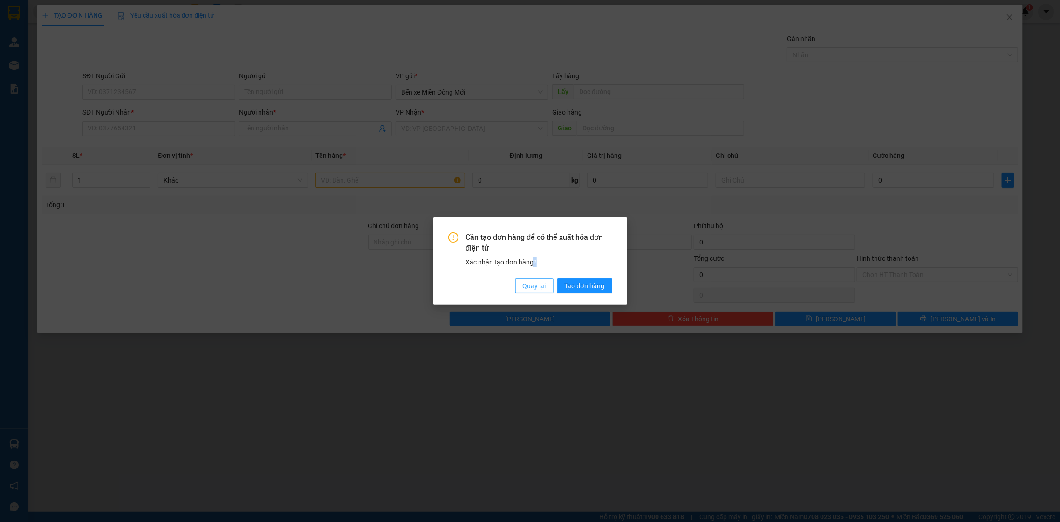
click at [518, 286] on button "Quay lại" at bounding box center [534, 286] width 38 height 15
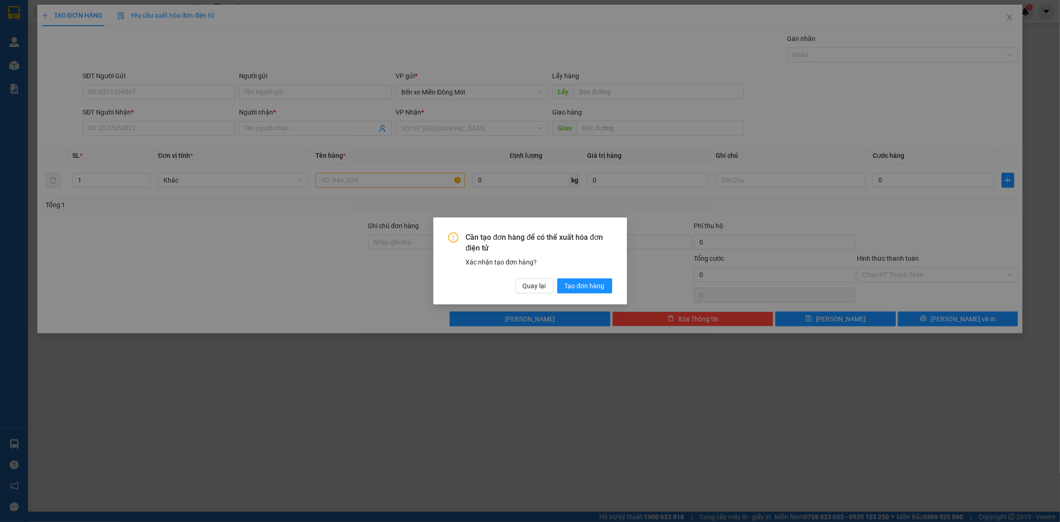
drag, startPoint x: 1047, startPoint y: 7, endPoint x: 405, endPoint y: 413, distance: 760.0
click at [1006, 69] on div "Cần tạo đơn hàng để có thể xuất hóa đơn điện tử Xác nhận tạo đơn hàng? Quay lại…" at bounding box center [530, 261] width 1060 height 522
click at [533, 290] on span "Quay lại" at bounding box center [534, 286] width 23 height 10
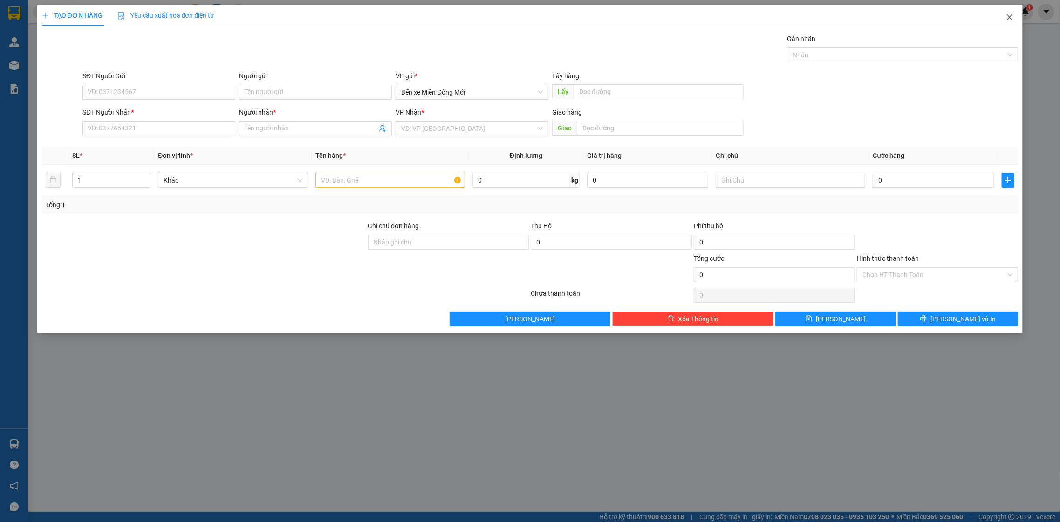
click at [1014, 11] on span "Close" at bounding box center [1010, 18] width 26 height 26
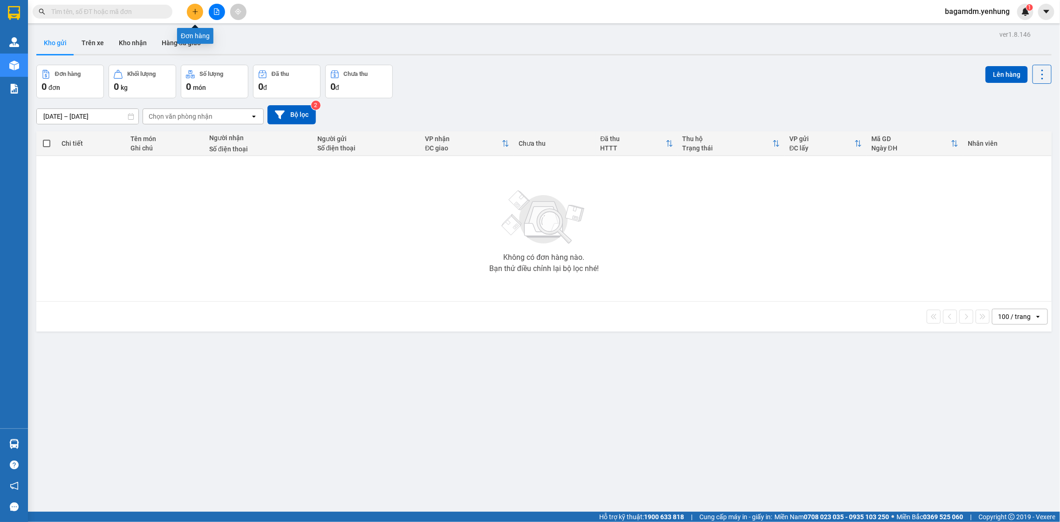
click at [193, 16] on button at bounding box center [195, 12] width 16 height 16
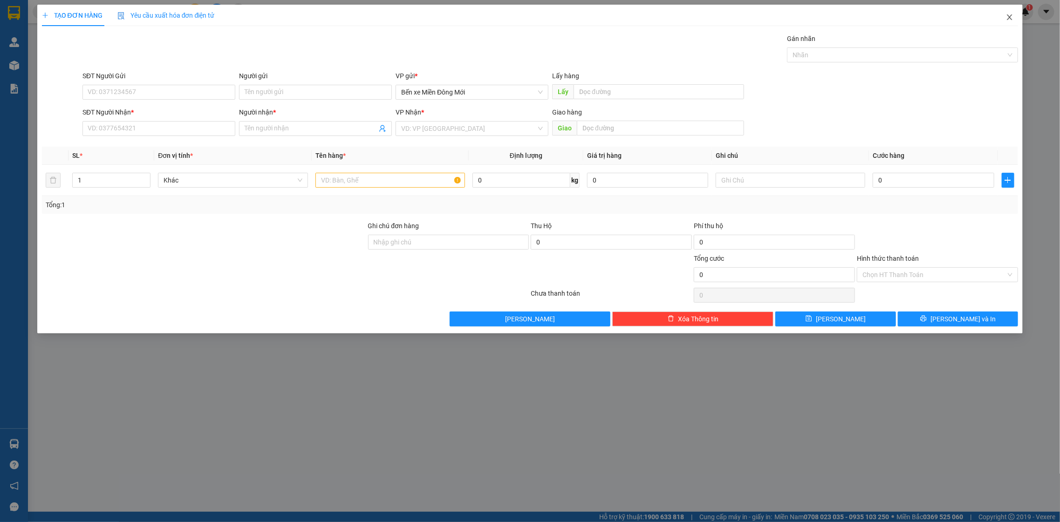
click at [1006, 22] on span "Close" at bounding box center [1010, 18] width 26 height 26
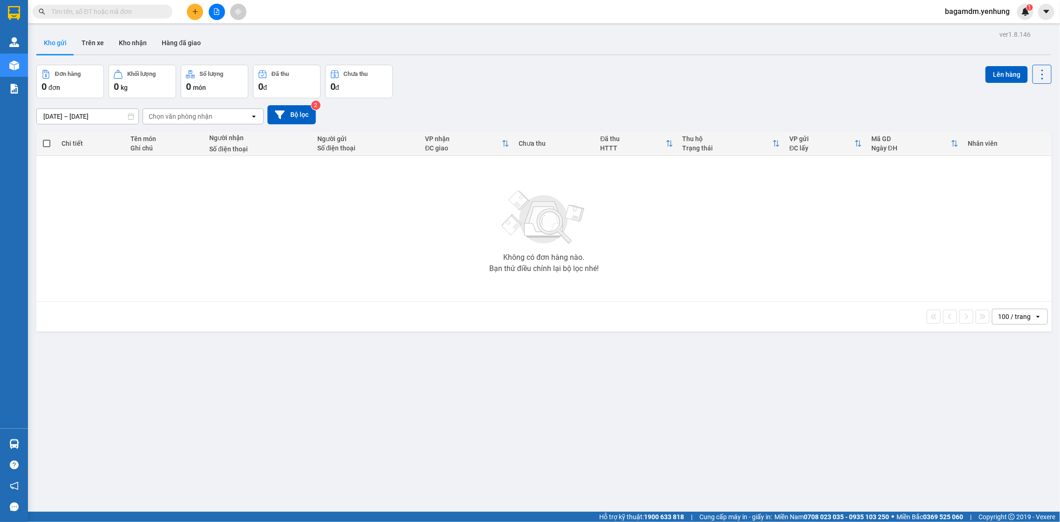
click at [992, 16] on span "bagamdm.yenhung" at bounding box center [978, 12] width 80 height 12
click at [1045, 10] on icon "caret-down" at bounding box center [1046, 11] width 6 height 3
click at [984, 8] on span "bagamdm.yenhung" at bounding box center [978, 12] width 80 height 12
click at [969, 26] on span "Đăng xuất" at bounding box center [982, 29] width 60 height 10
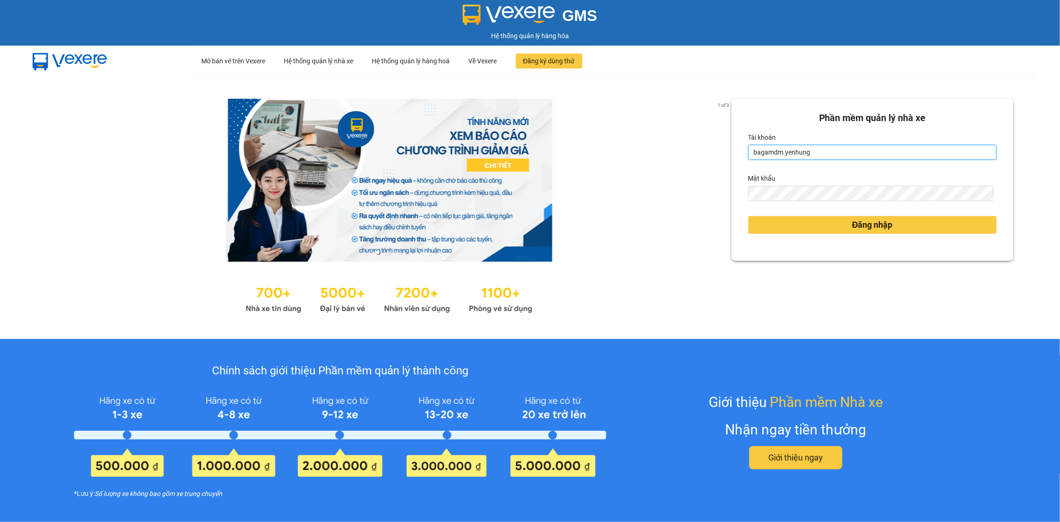
click at [786, 155] on input "bagamdm.yenhung" at bounding box center [872, 152] width 248 height 15
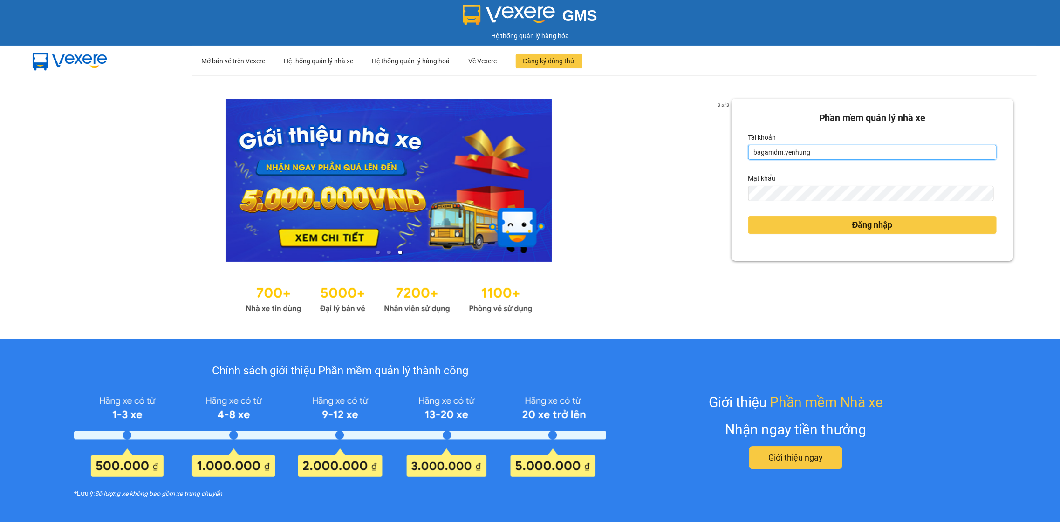
type input "bagaquan5.yenhung"
click at [891, 229] on button "Đăng nhập" at bounding box center [872, 225] width 248 height 18
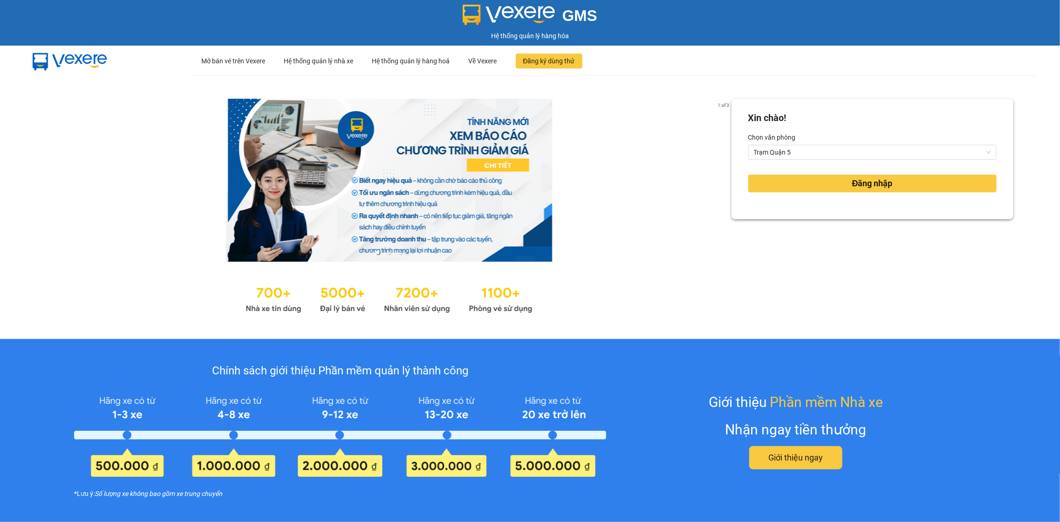
click at [890, 229] on div "Xin chào! Chọn văn phòng Trạm Quận 5 Đăng nhập" at bounding box center [873, 207] width 282 height 217
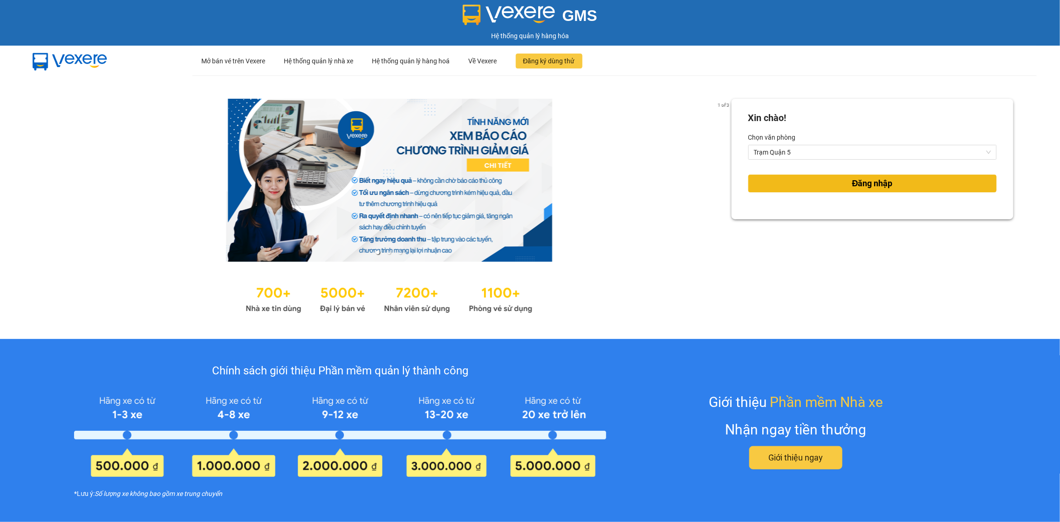
click at [854, 179] on span "Đăng nhập" at bounding box center [872, 183] width 41 height 13
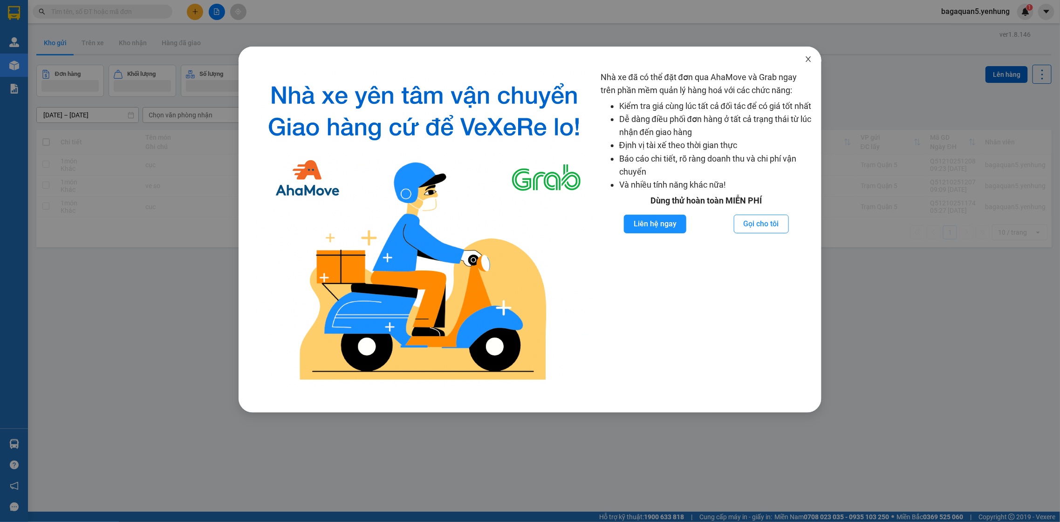
click at [806, 58] on icon "close" at bounding box center [808, 58] width 7 height 7
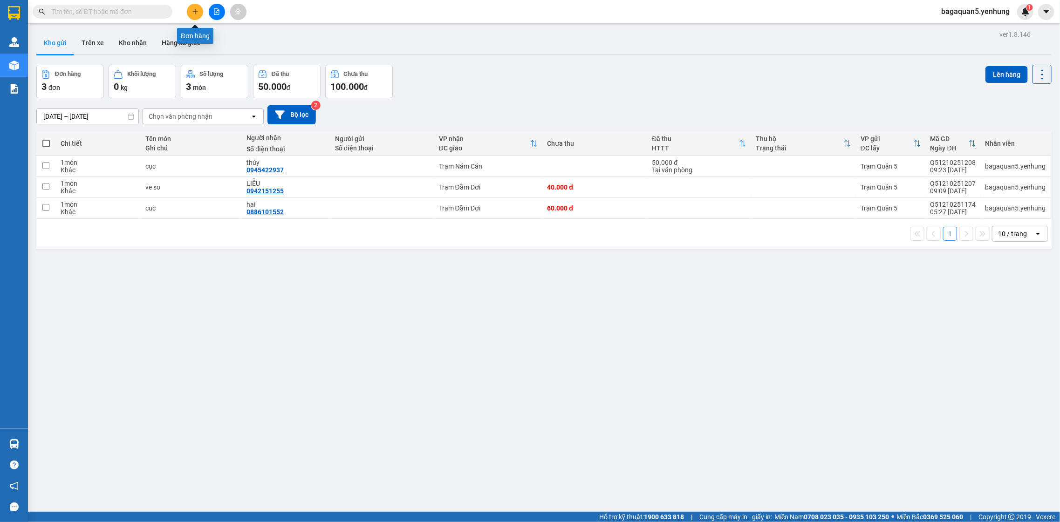
click at [190, 10] on button at bounding box center [195, 12] width 16 height 16
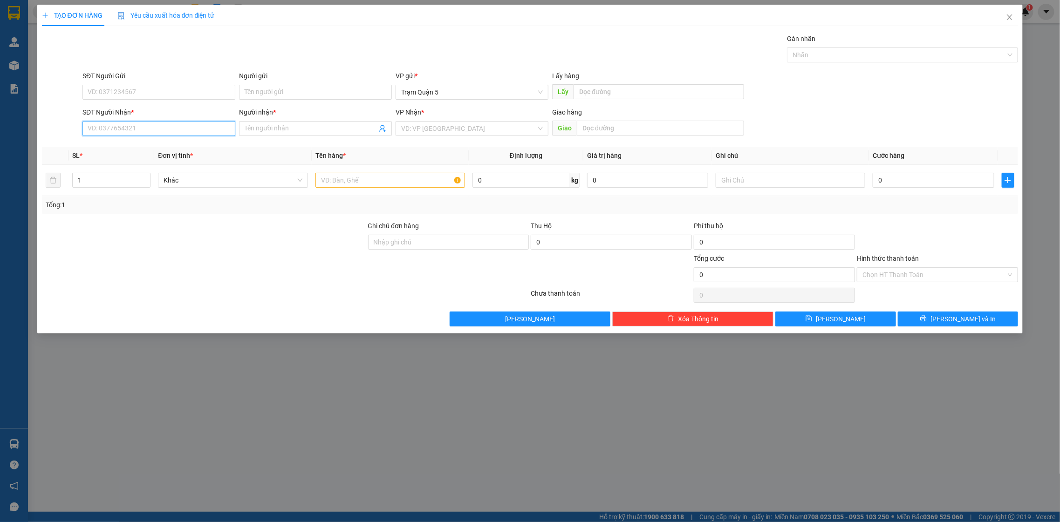
click at [160, 125] on input "SĐT Người Nhận *" at bounding box center [158, 128] width 153 height 15
click at [134, 164] on div "0365356757 - huong" at bounding box center [159, 163] width 142 height 10
type input "0365356757"
type input "huong"
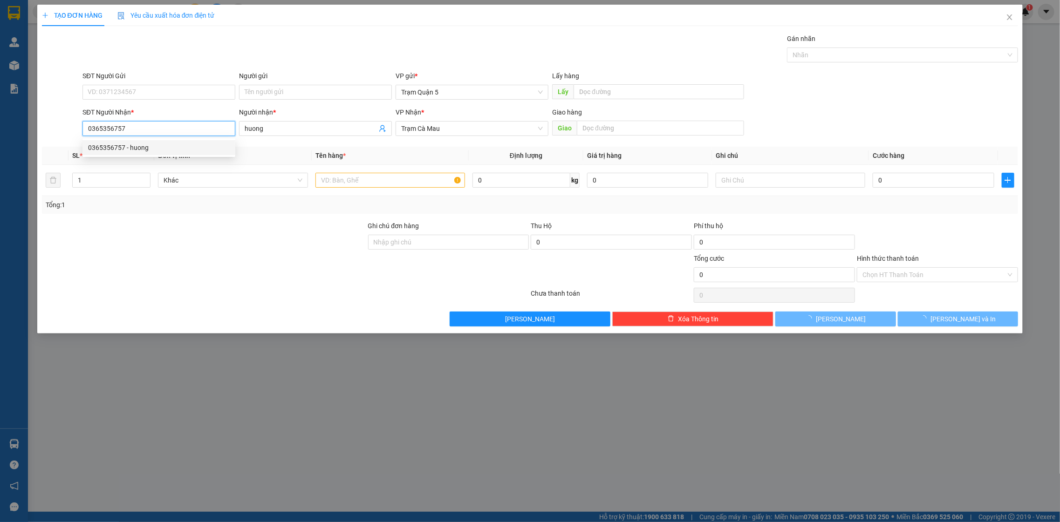
type input "60.000"
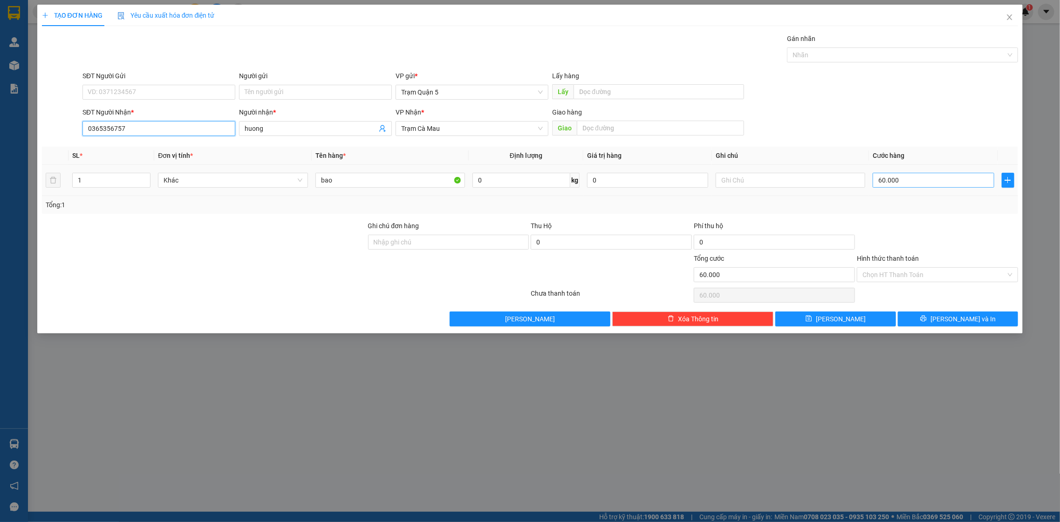
type input "0365356757"
type input "0"
type input "7"
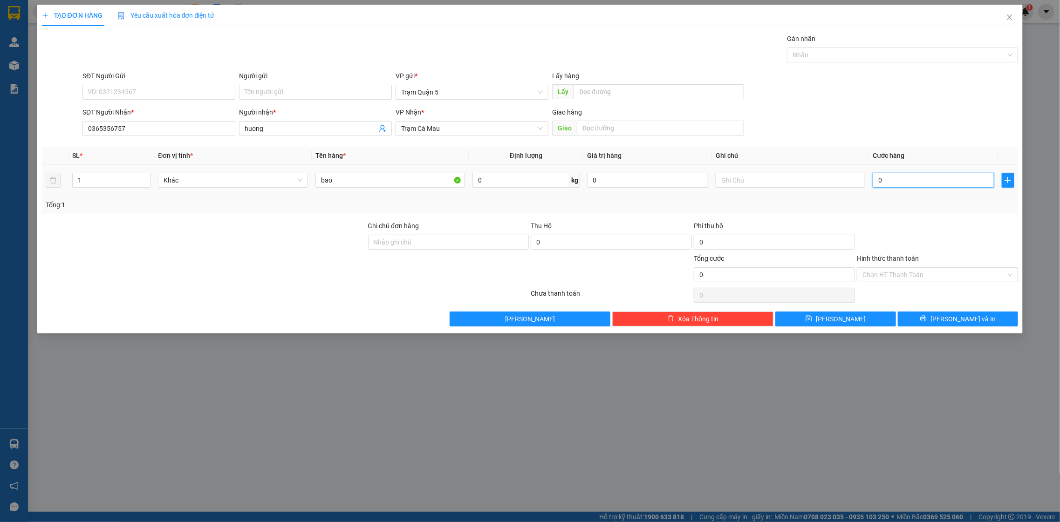
type input "7"
type input "07"
type input "70"
type input "070"
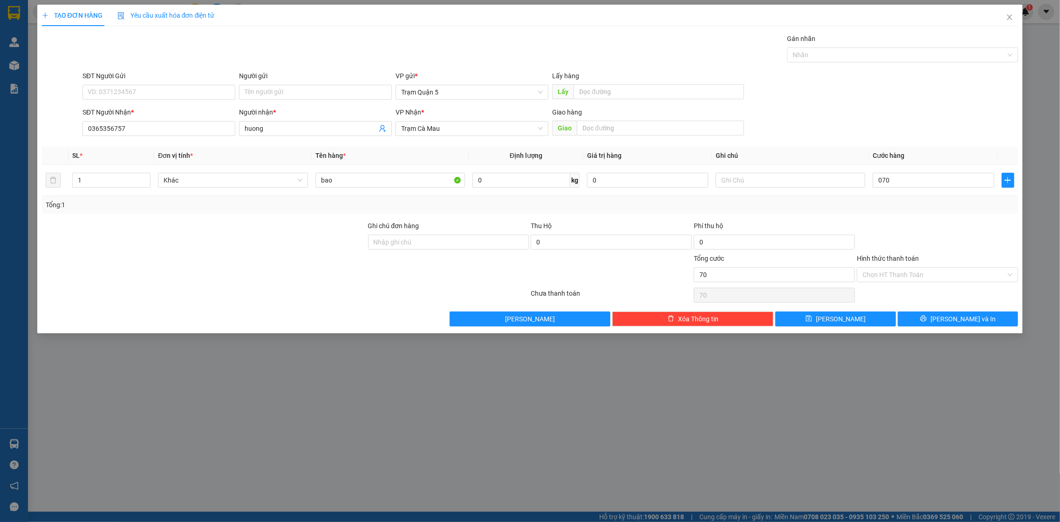
type input "70.000"
drag, startPoint x: 990, startPoint y: 238, endPoint x: 980, endPoint y: 239, distance: 10.7
click at [980, 239] on div at bounding box center [937, 237] width 163 height 33
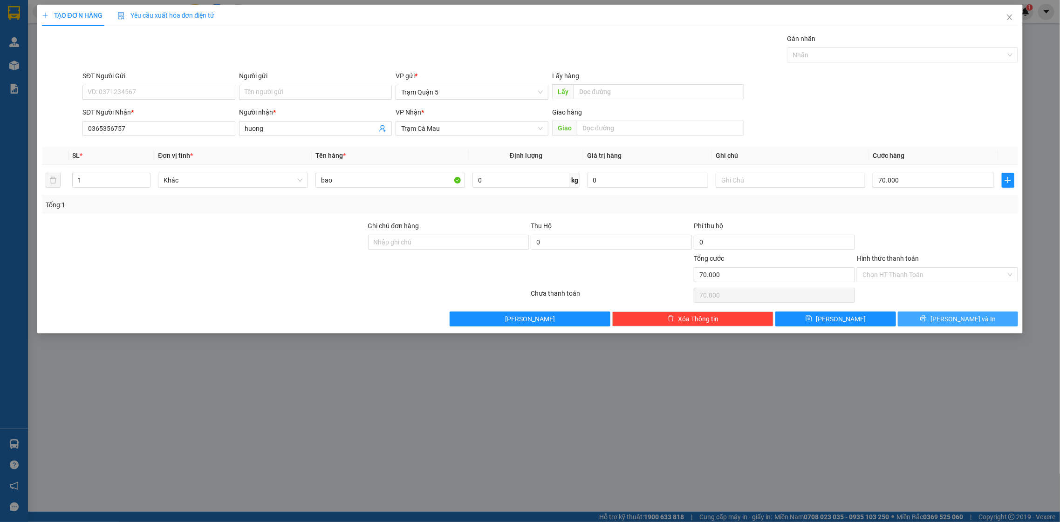
click at [927, 320] on icon "printer" at bounding box center [924, 319] width 6 height 6
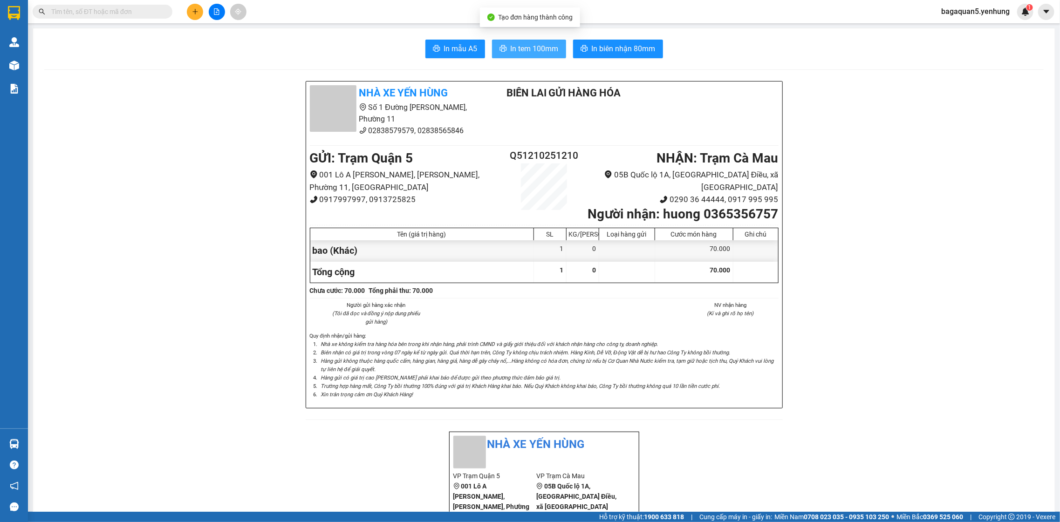
click at [542, 55] on button "In tem 100mm" at bounding box center [529, 49] width 74 height 19
click at [213, 16] on button at bounding box center [217, 12] width 16 height 16
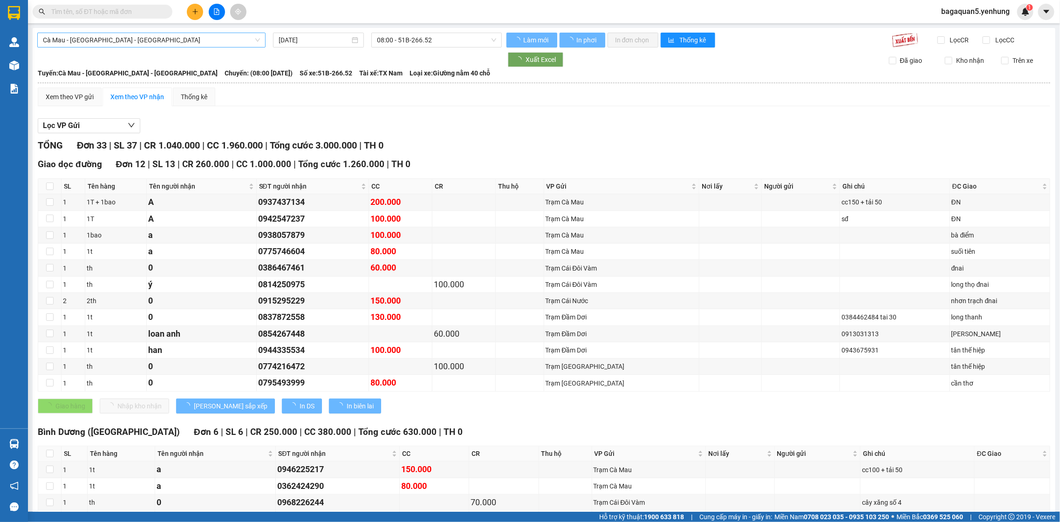
click at [155, 38] on span "Cà Mau - [GEOGRAPHIC_DATA] - [GEOGRAPHIC_DATA]" at bounding box center [151, 40] width 217 height 14
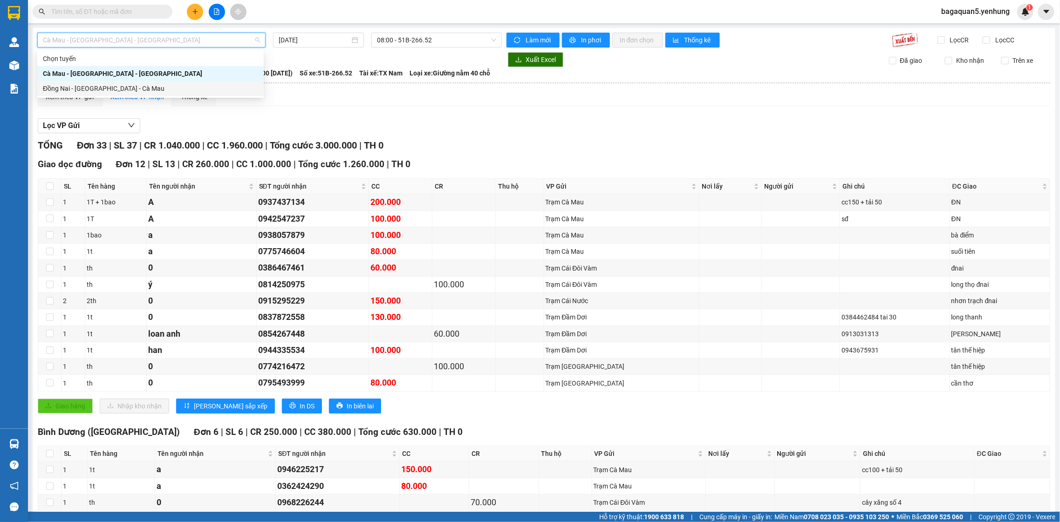
drag, startPoint x: 164, startPoint y: 82, endPoint x: 276, endPoint y: 29, distance: 124.5
click at [165, 82] on div "Đồng Nai - [GEOGRAPHIC_DATA] - Cà Mau" at bounding box center [150, 88] width 227 height 15
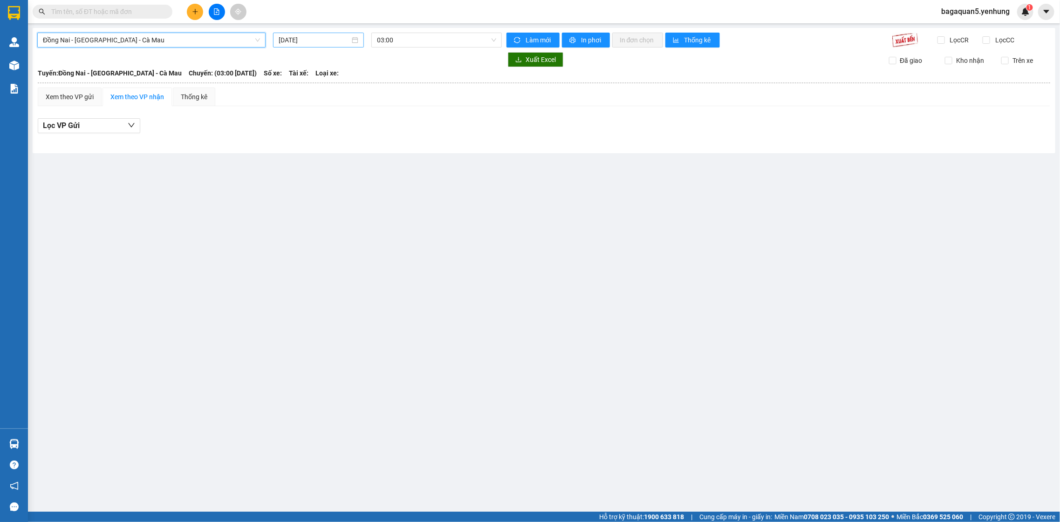
click at [283, 33] on div "[DATE]" at bounding box center [318, 40] width 91 height 15
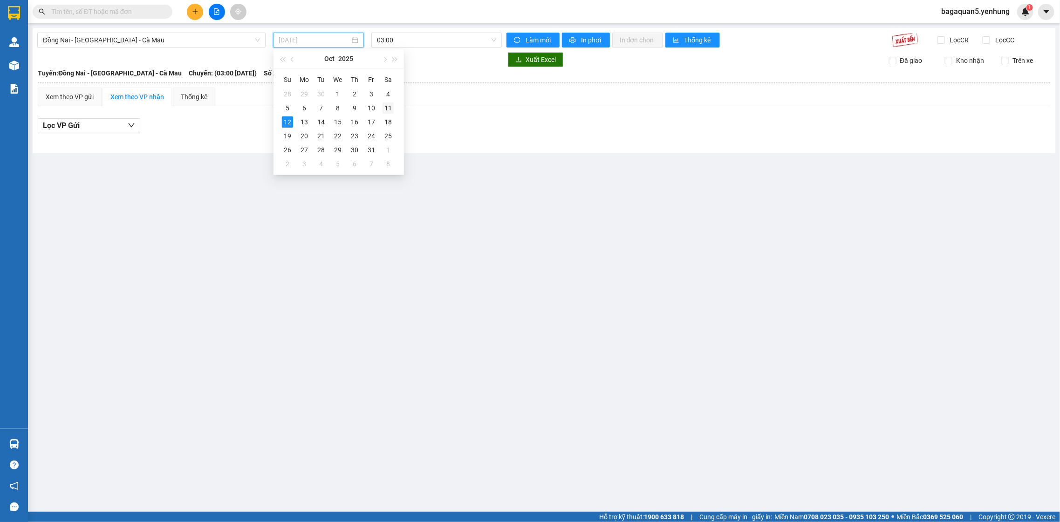
click at [389, 105] on div "11" at bounding box center [388, 108] width 11 height 11
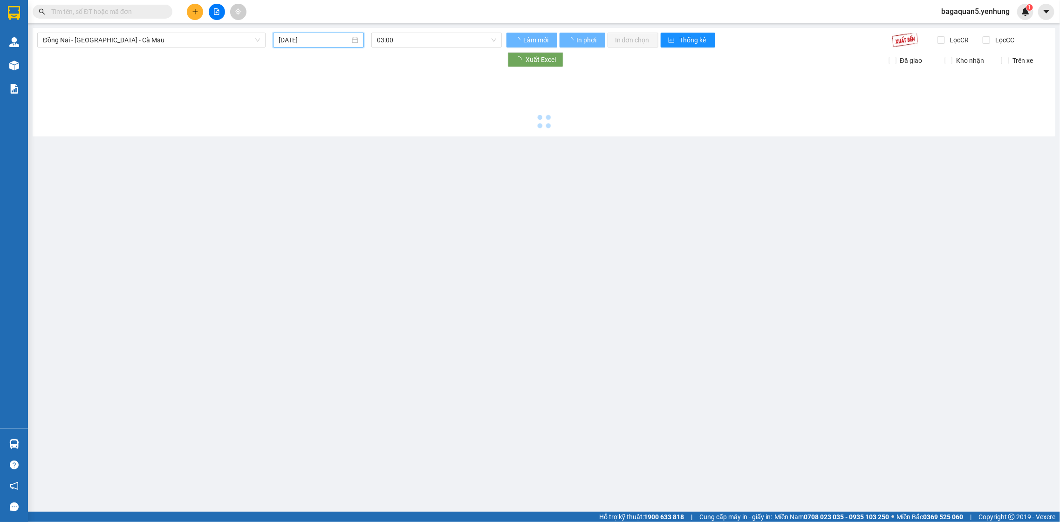
type input "[DATE]"
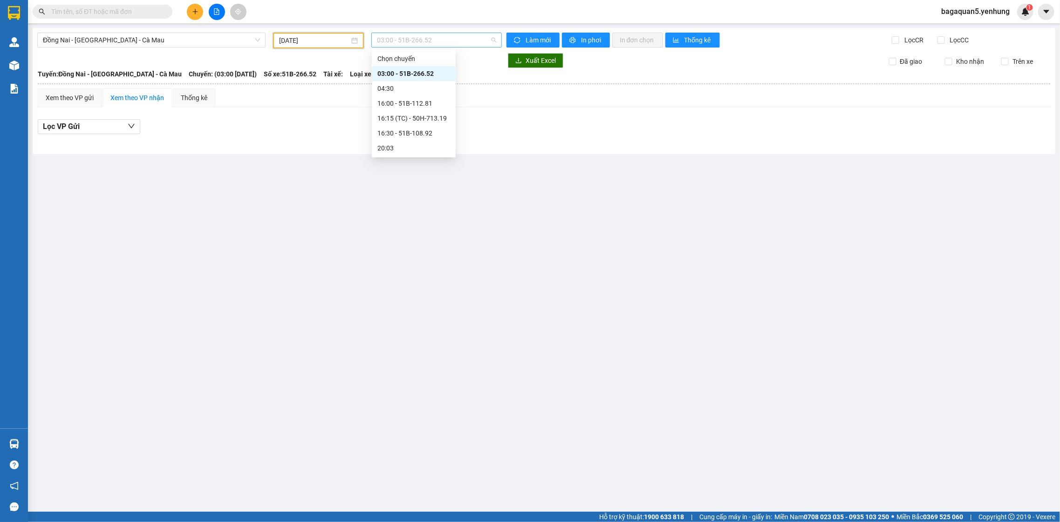
click at [384, 44] on span "03:00 - 51B-266.52" at bounding box center [436, 40] width 119 height 14
click at [429, 99] on div "16:00 - 51B-112.81" at bounding box center [414, 103] width 73 height 10
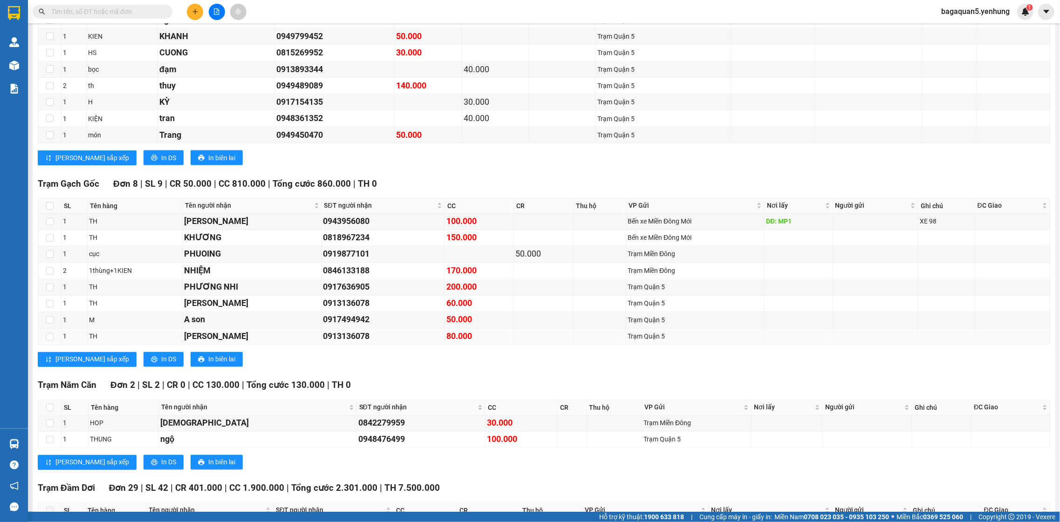
scroll to position [1345, 0]
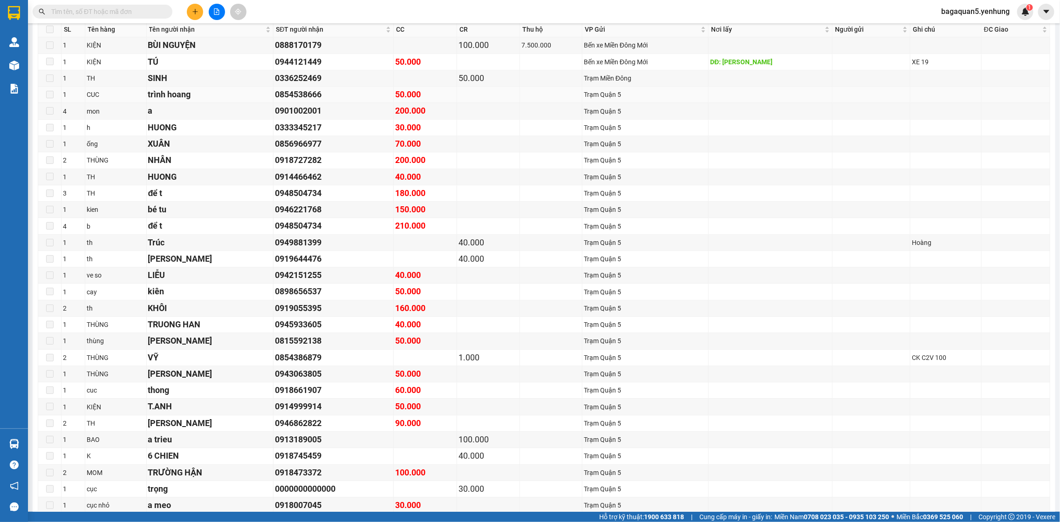
drag, startPoint x: 239, startPoint y: 100, endPoint x: 240, endPoint y: 119, distance: 19.6
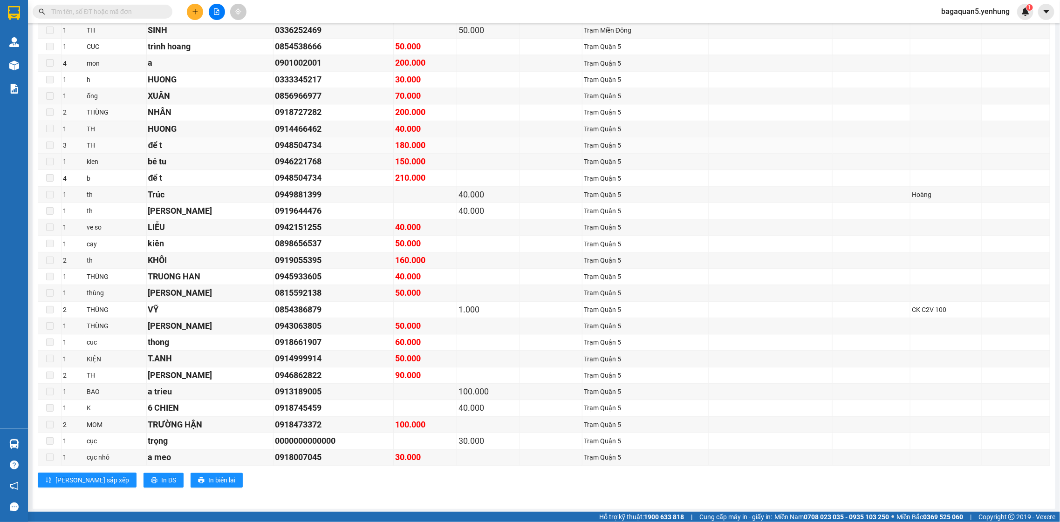
scroll to position [1436, 0]
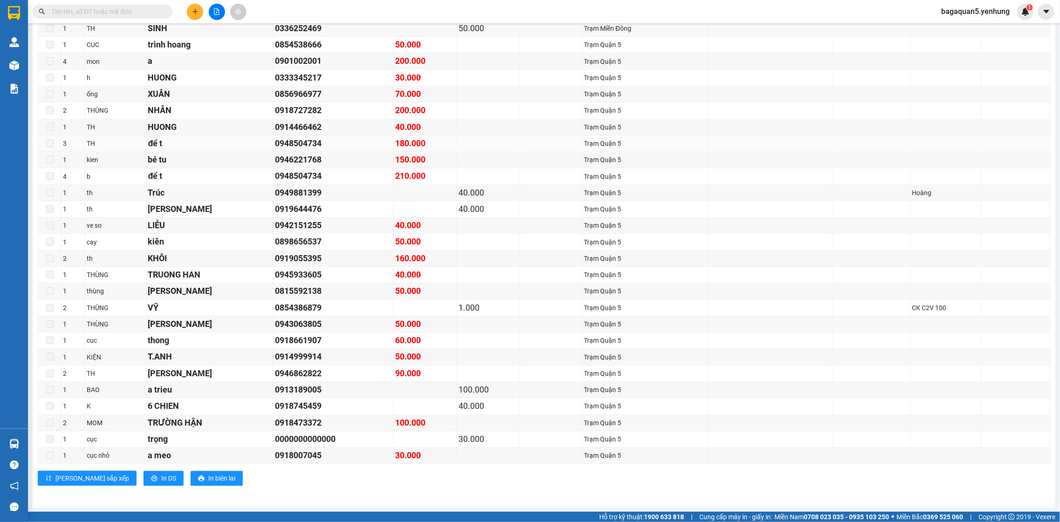
drag, startPoint x: 240, startPoint y: 134, endPoint x: 240, endPoint y: 153, distance: 19.1
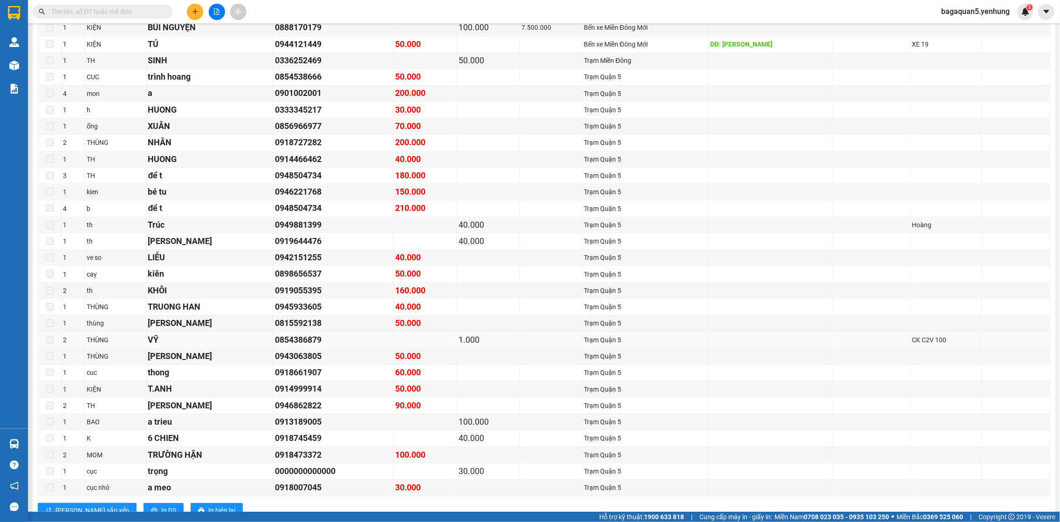
drag, startPoint x: 314, startPoint y: 338, endPoint x: 315, endPoint y: 316, distance: 22.4
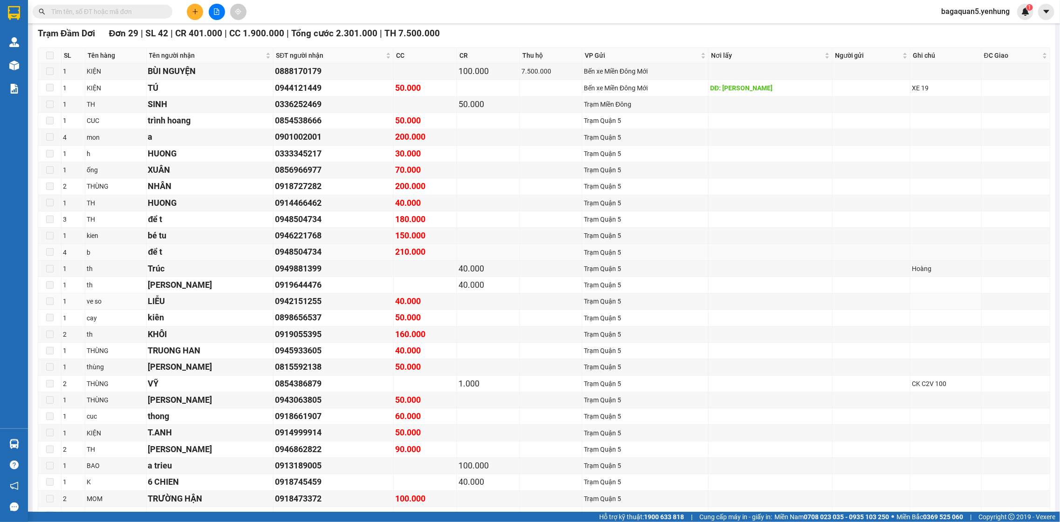
drag, startPoint x: 313, startPoint y: 315, endPoint x: 311, endPoint y: 289, distance: 26.2
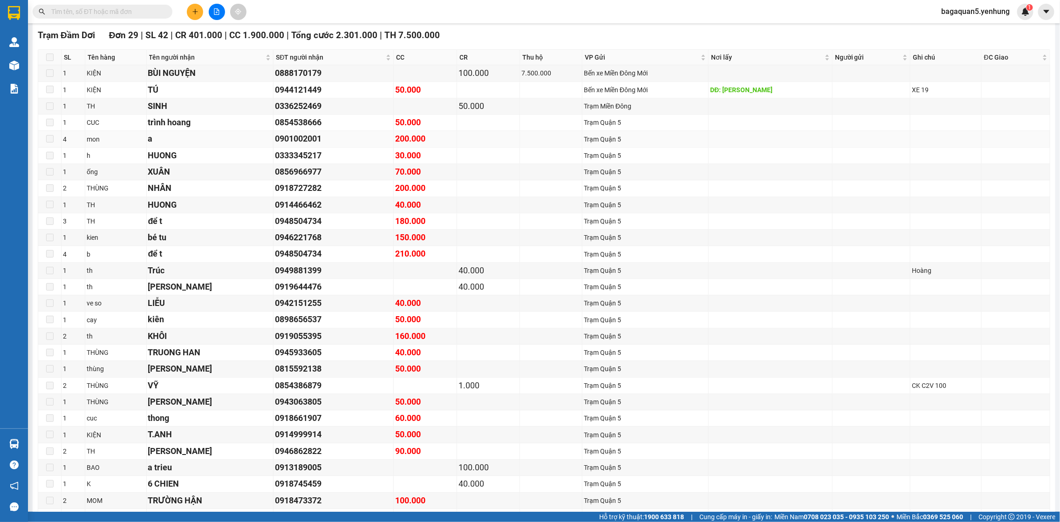
drag, startPoint x: 345, startPoint y: 131, endPoint x: 344, endPoint y: 149, distance: 17.7
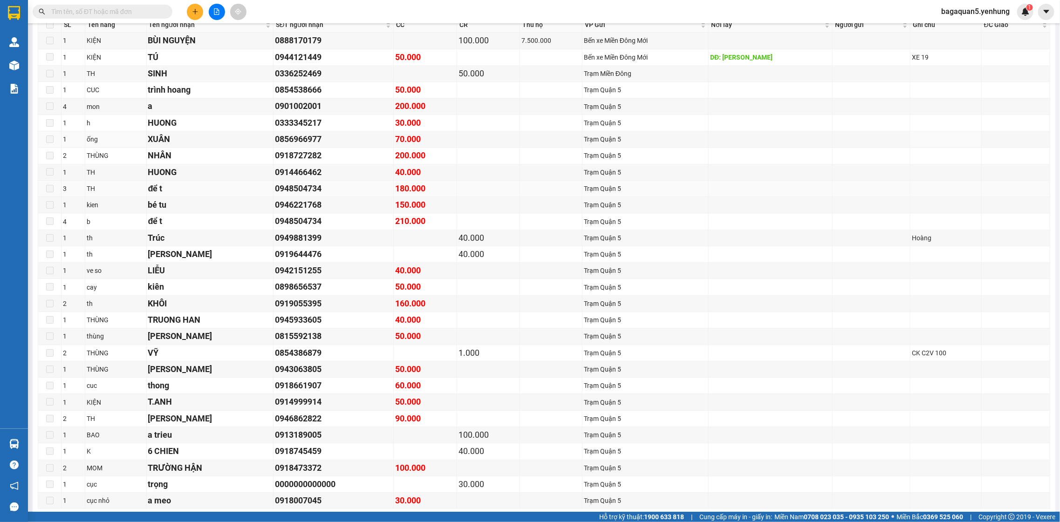
drag, startPoint x: 344, startPoint y: 155, endPoint x: 343, endPoint y: 178, distance: 23.8
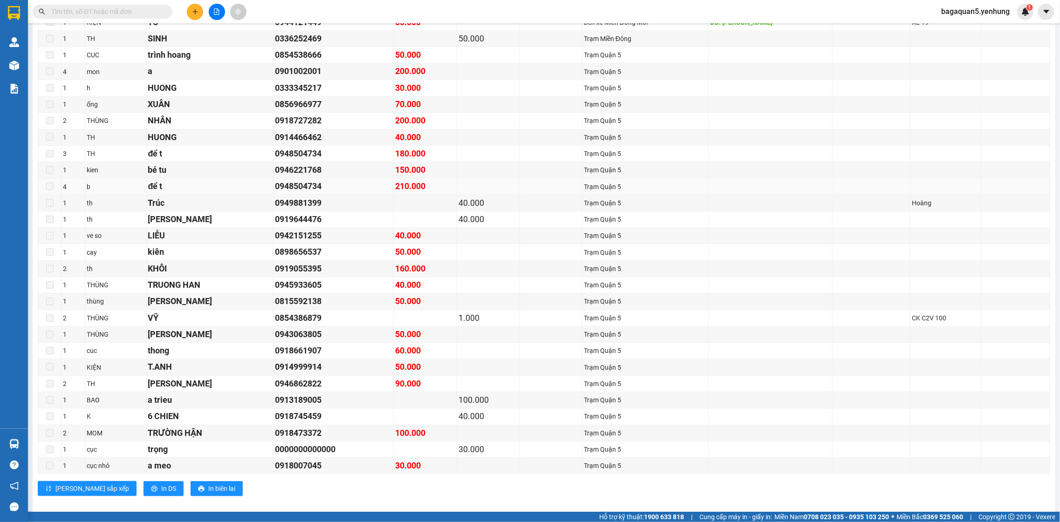
drag, startPoint x: 340, startPoint y: 181, endPoint x: 329, endPoint y: 208, distance: 29.4
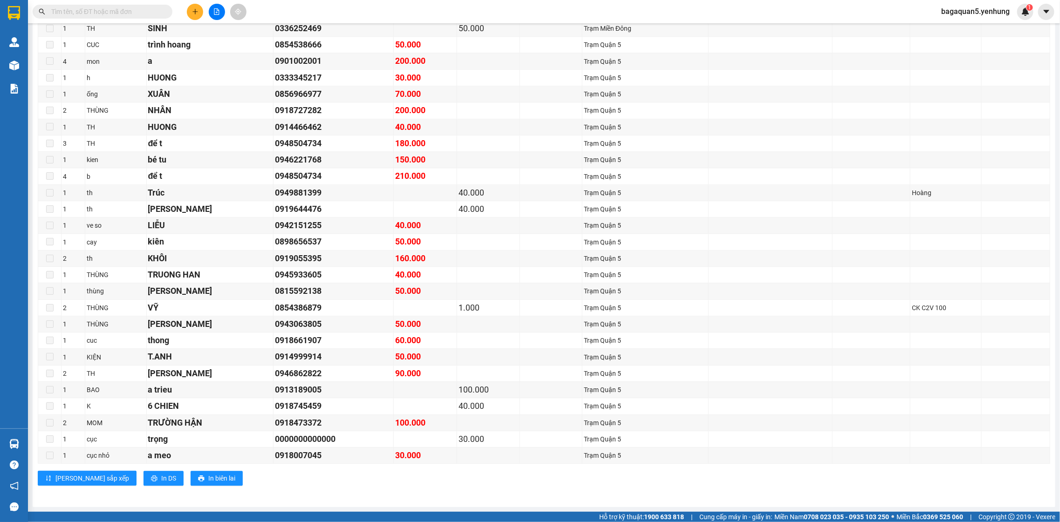
click at [192, 5] on button at bounding box center [195, 12] width 16 height 16
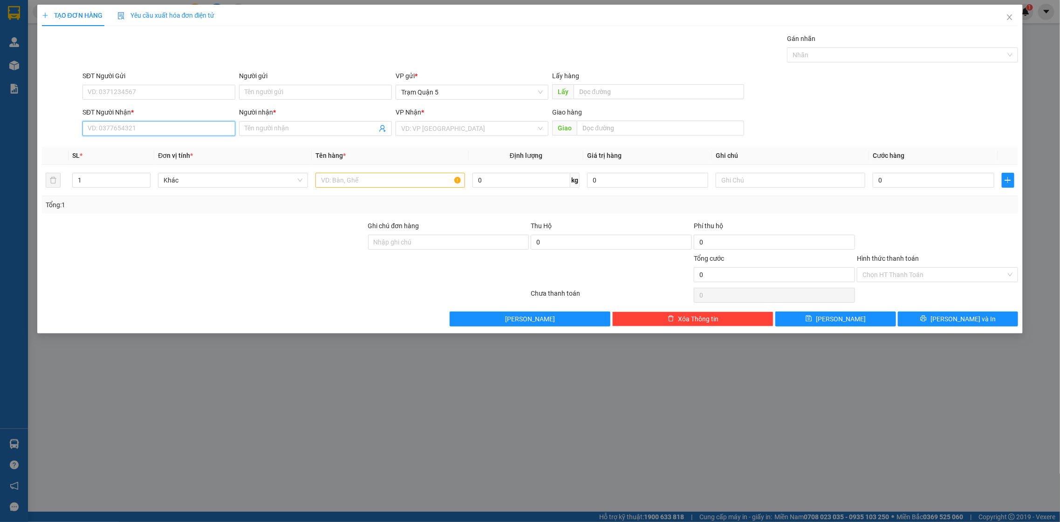
click at [160, 131] on input "SĐT Người Nhận *" at bounding box center [158, 128] width 153 height 15
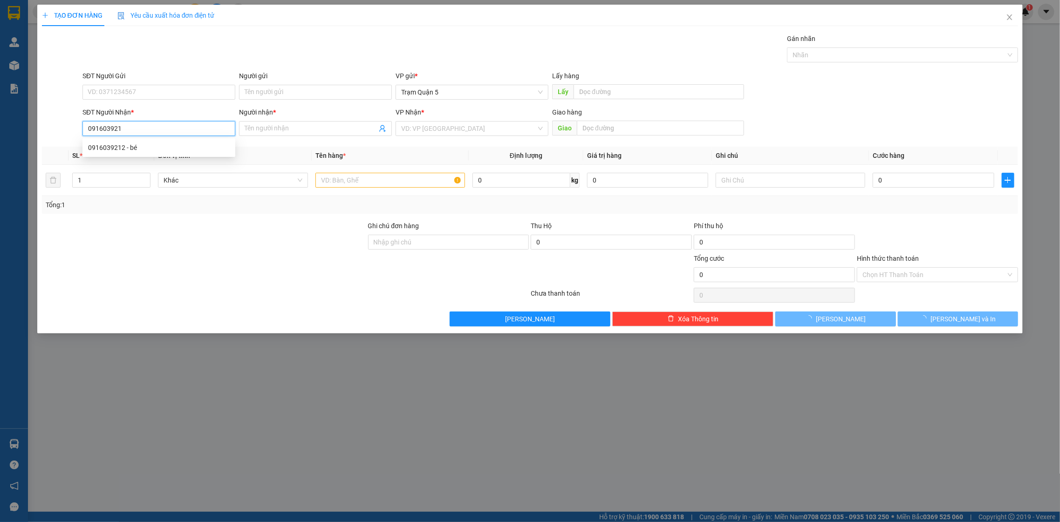
type input "0916039212"
drag, startPoint x: 160, startPoint y: 151, endPoint x: 155, endPoint y: 148, distance: 5.8
click at [157, 151] on div "0916039212 - bé" at bounding box center [159, 148] width 142 height 10
type input "bé"
type input "50.000"
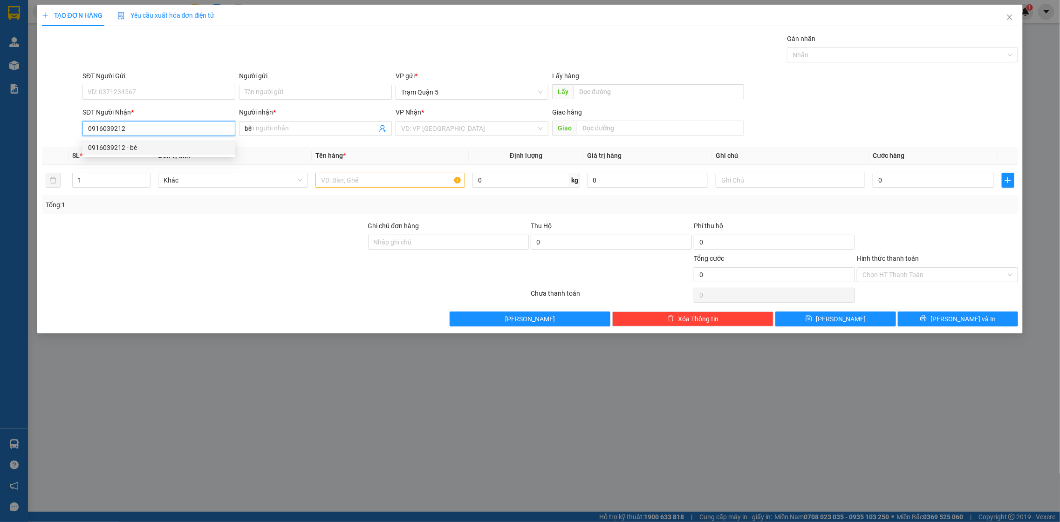
type input "50.000"
type input "0916039212"
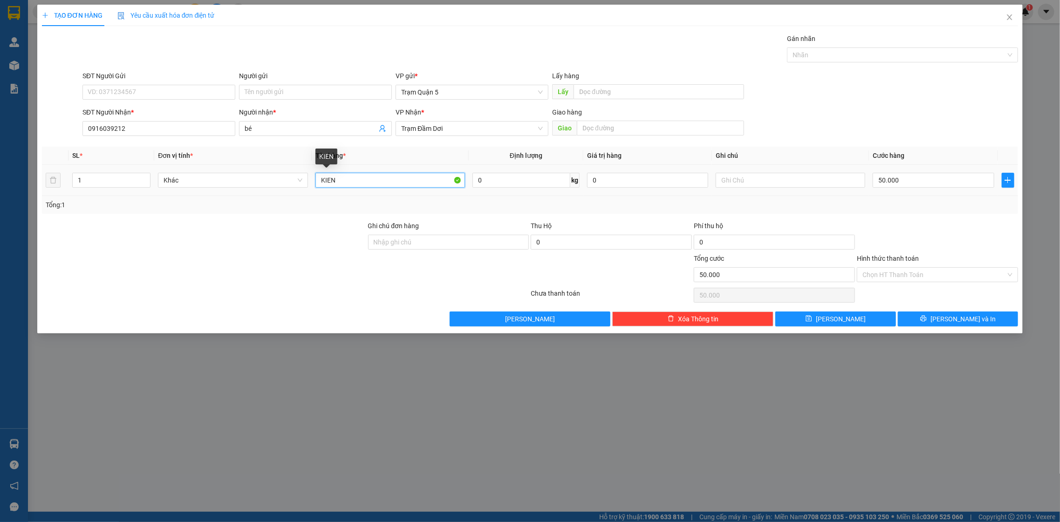
click at [357, 184] on input "KIEN" at bounding box center [391, 180] width 150 height 15
type input "K"
type input "m"
click at [901, 182] on input "50.000" at bounding box center [933, 180] width 121 height 15
type input "0"
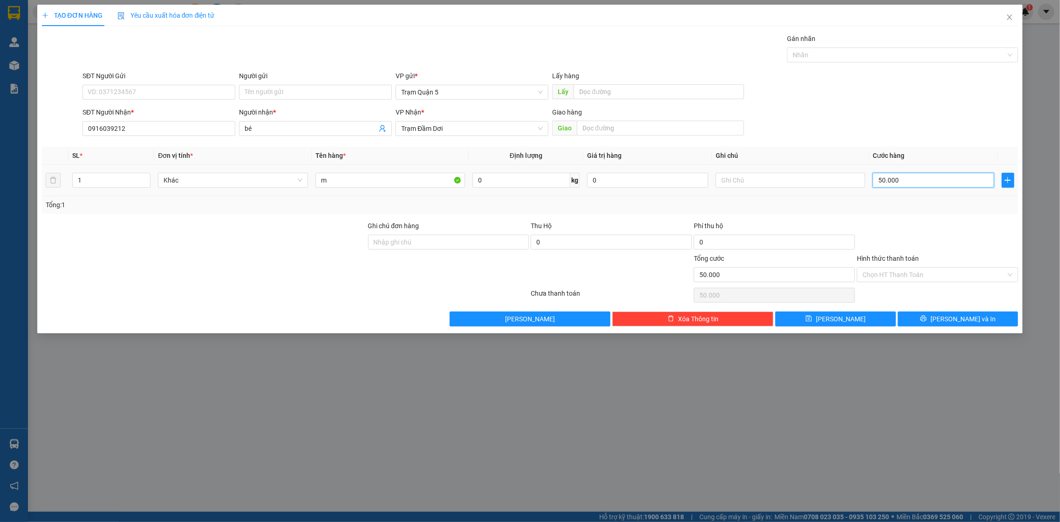
type input "0"
type input "4"
type input "04"
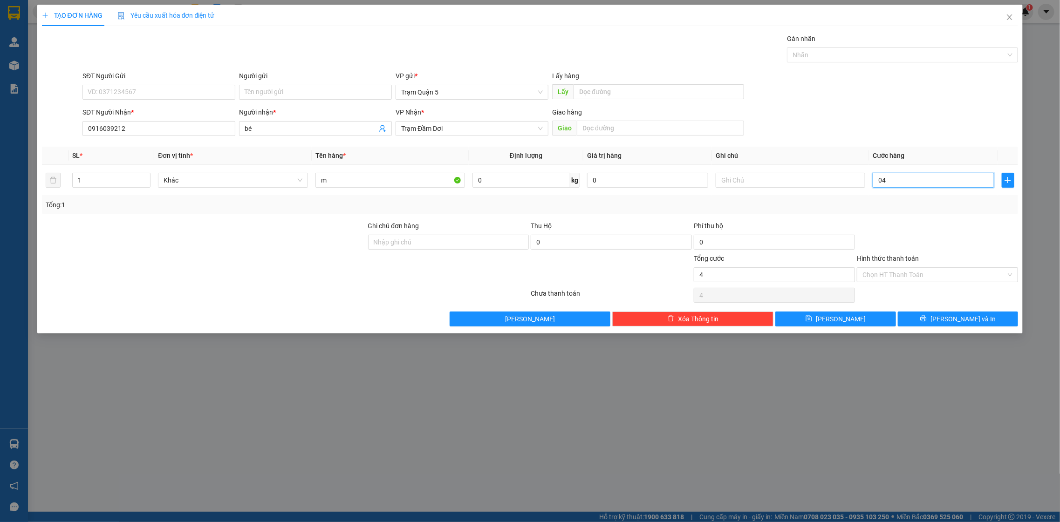
type input "40"
type input "040"
type input "40.000"
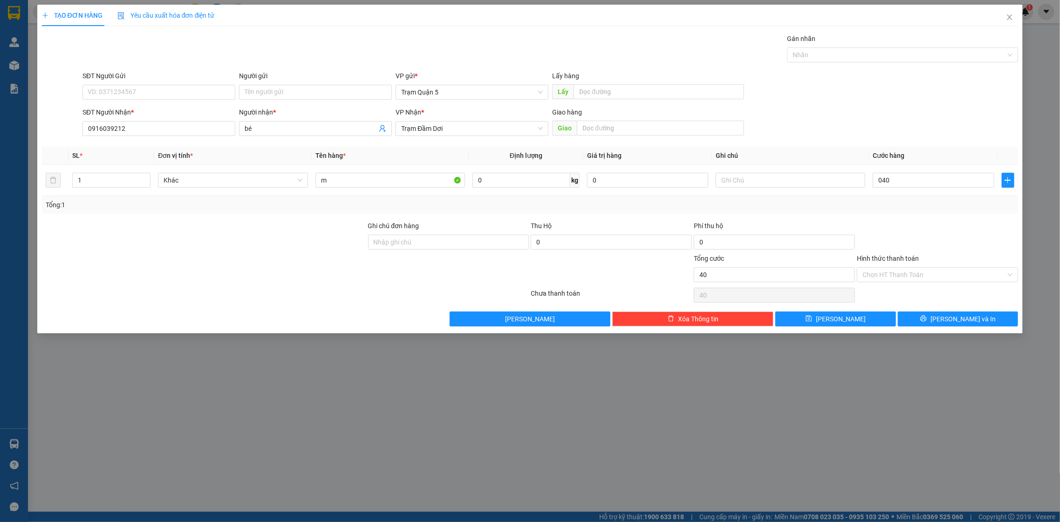
type input "40.000"
drag, startPoint x: 920, startPoint y: 214, endPoint x: 914, endPoint y: 232, distance: 19.2
click at [916, 214] on div "Tổng: 1" at bounding box center [530, 205] width 977 height 18
drag, startPoint x: 982, startPoint y: 322, endPoint x: 939, endPoint y: 275, distance: 63.4
click at [939, 275] on div "Transit Pickup Surcharge Ids Transit Deliver Surcharge Ids Transit Deliver Surc…" at bounding box center [530, 180] width 977 height 293
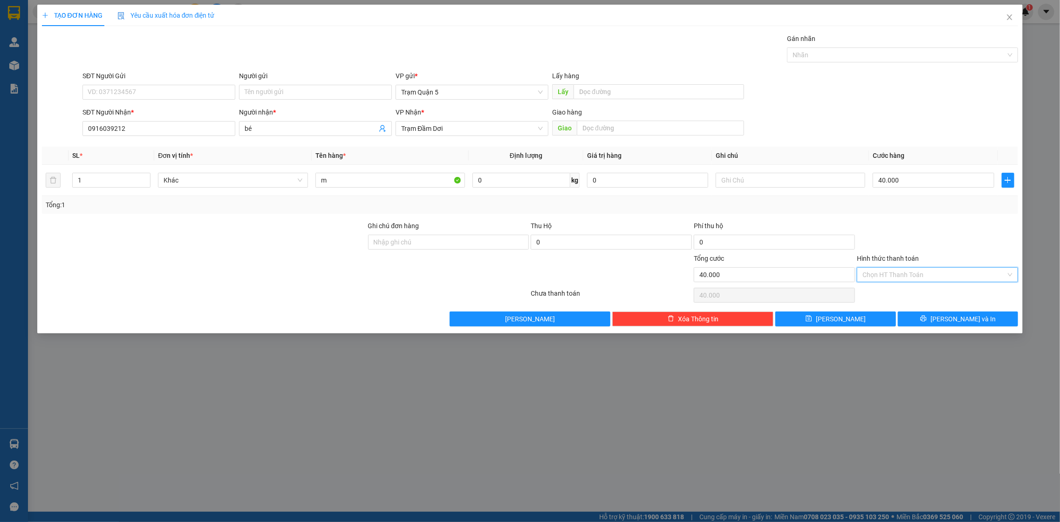
click at [939, 275] on input "Hình thức thanh toán" at bounding box center [935, 275] width 144 height 14
click at [934, 286] on div "Transit Pickup Surcharge Ids Transit Deliver Surcharge Ids Transit Deliver Surc…" at bounding box center [530, 180] width 977 height 293
click at [928, 276] on input "Hình thức thanh toán" at bounding box center [935, 275] width 144 height 14
click at [910, 289] on div "Tại văn phòng" at bounding box center [938, 294] width 150 height 10
type input "0"
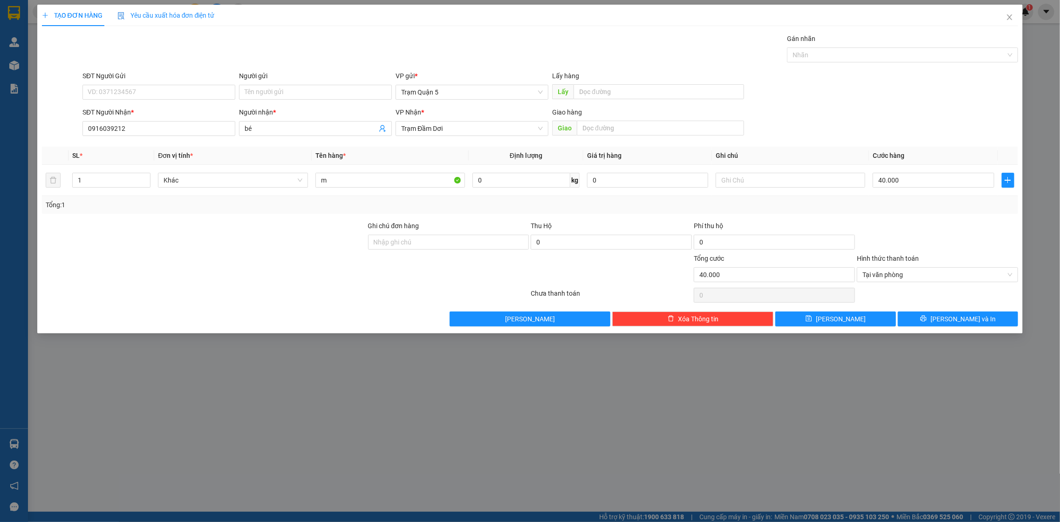
click at [915, 330] on div "TẠO ĐƠN HÀNG Yêu cầu xuất hóa đơn điện tử Transit Pickup Surcharge Ids Transit …" at bounding box center [530, 169] width 986 height 329
click at [915, 323] on button "[PERSON_NAME] và In" at bounding box center [958, 319] width 120 height 15
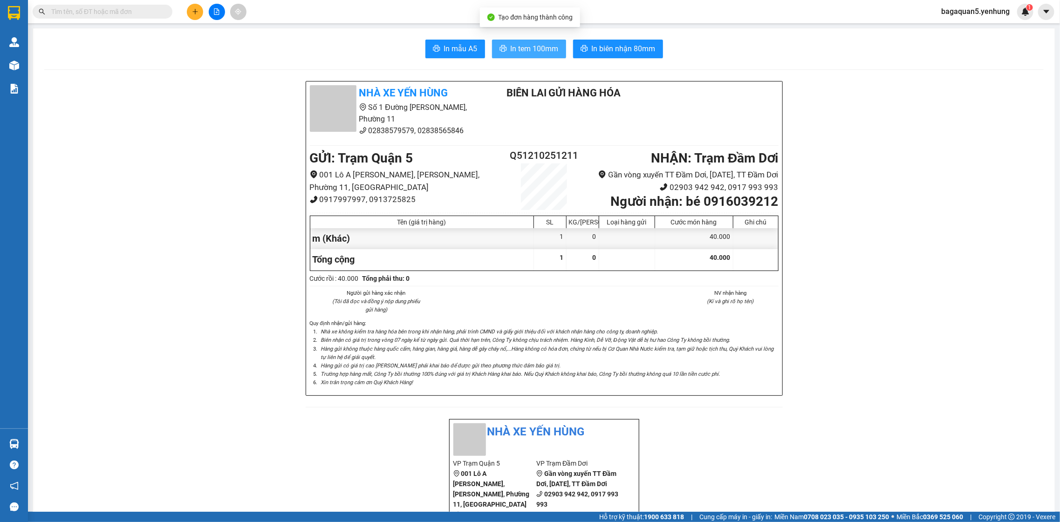
click at [515, 49] on span "In tem 100mm" at bounding box center [535, 49] width 48 height 12
